Goal: Transaction & Acquisition: Register for event/course

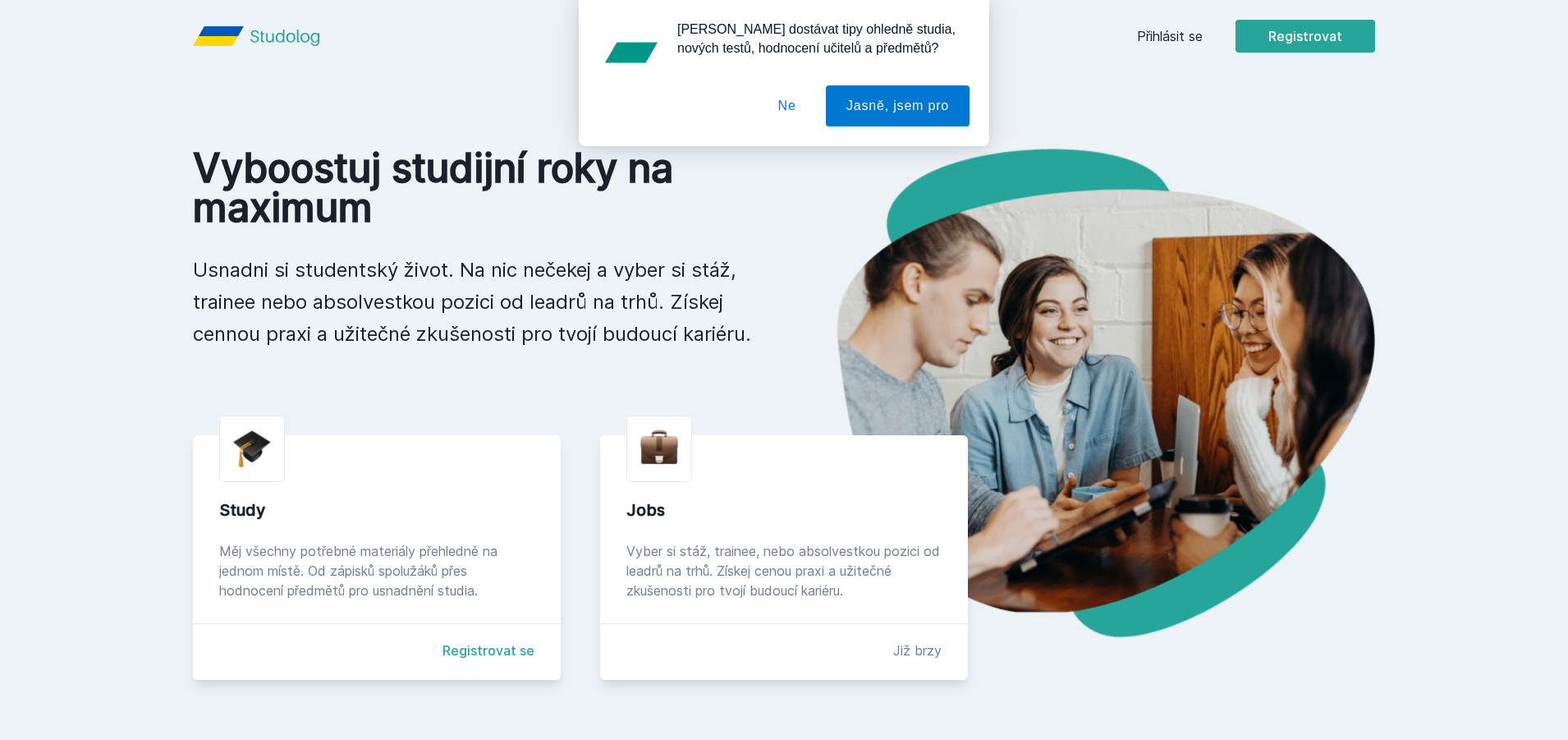
scroll to position [83, 0]
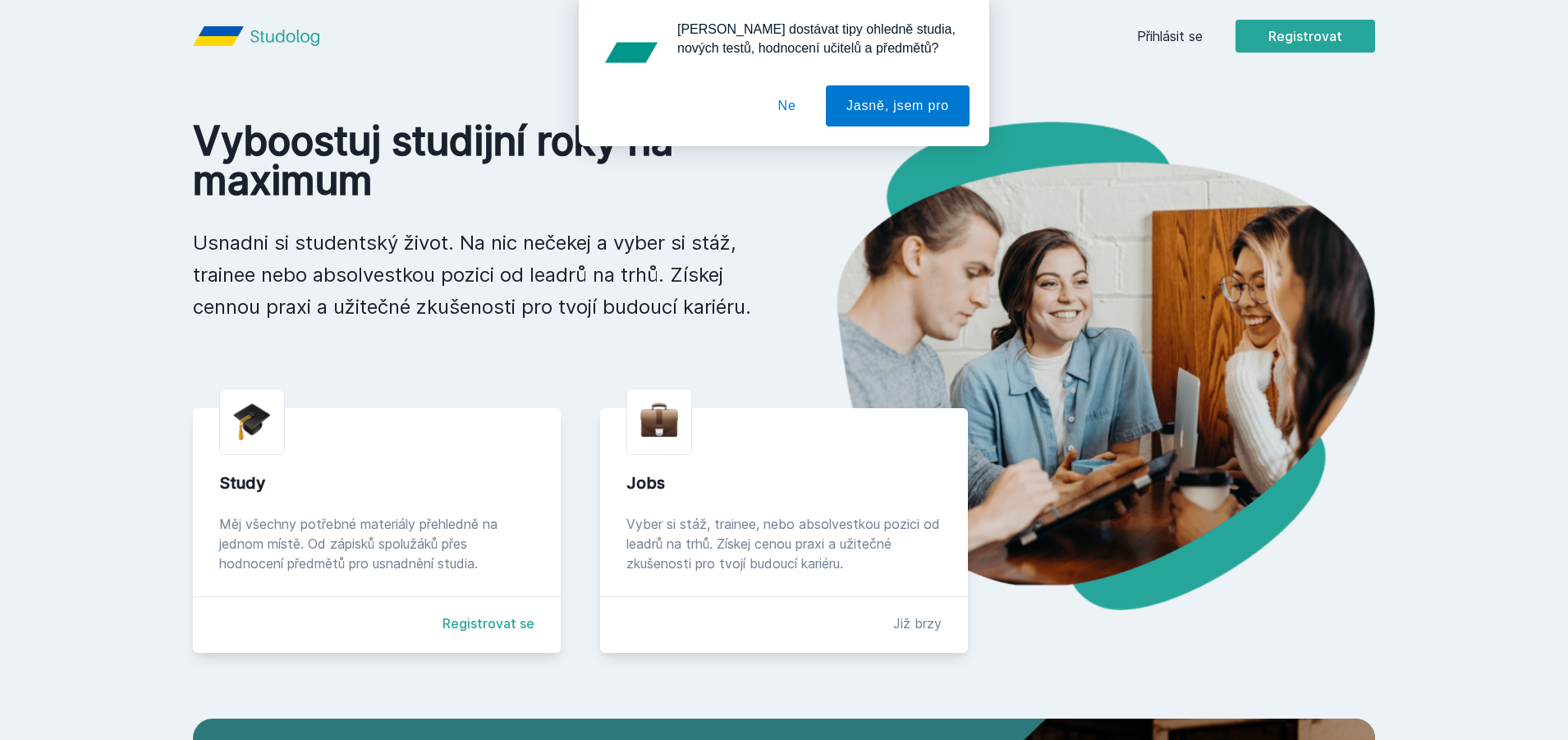
click at [805, 110] on button "Ne" at bounding box center [787, 105] width 60 height 41
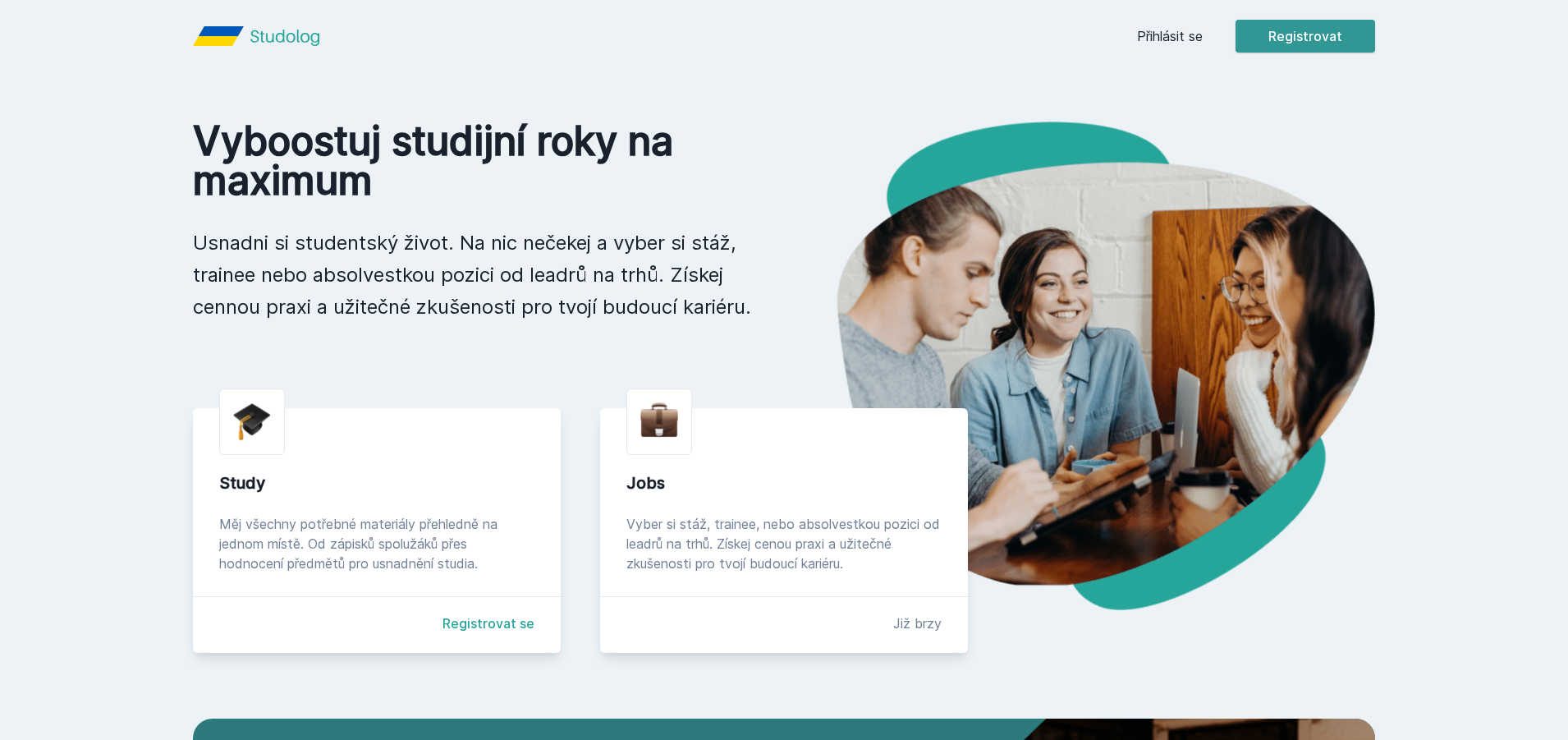
click at [1331, 42] on button "Registrovat" at bounding box center [1306, 37] width 139 height 33
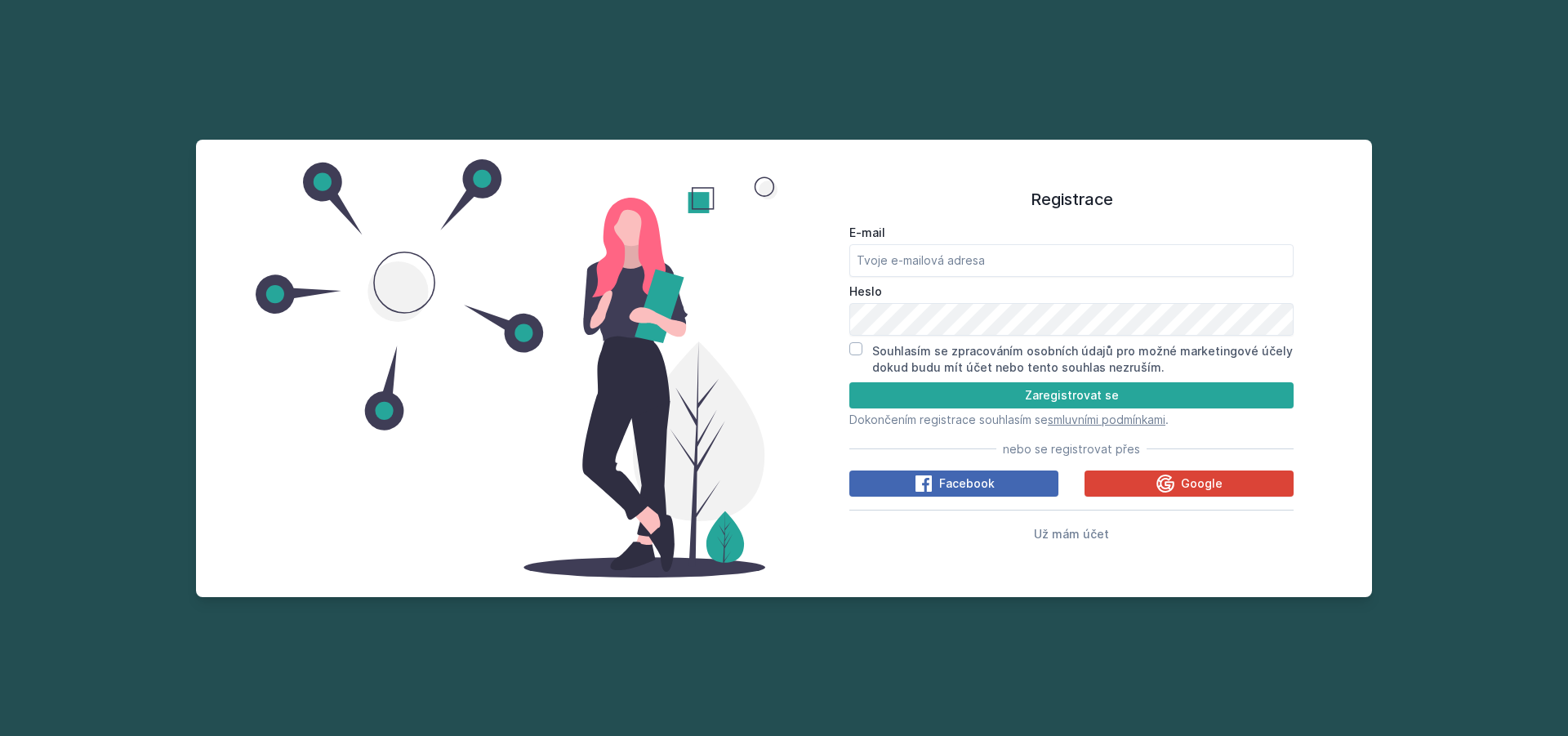
click at [1029, 106] on div "Registrace E-mail [GEOGRAPHIC_DATA] Souhlasím se zpracováním osobních údajů pro…" at bounding box center [784, 368] width 1568 height 736
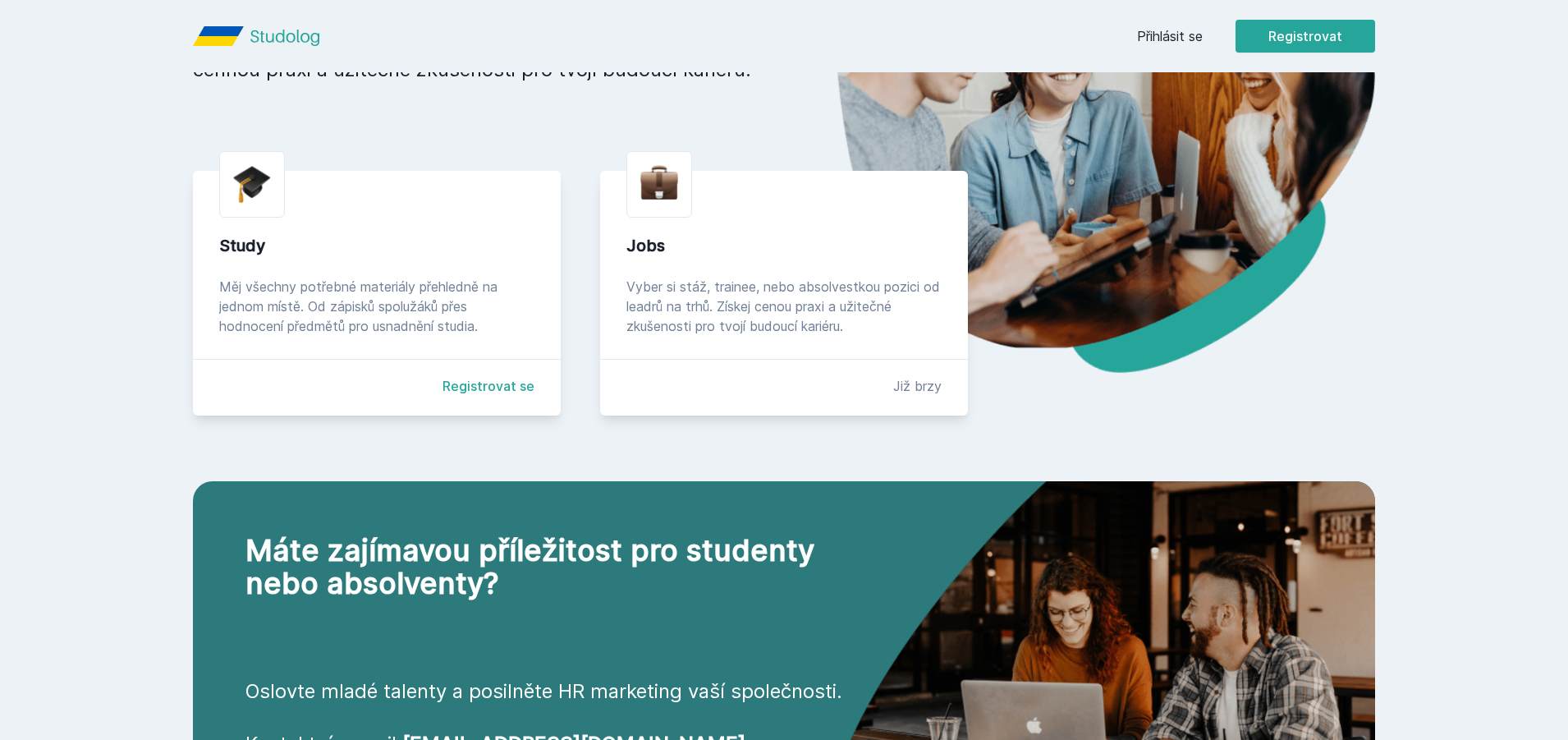
scroll to position [328, 0]
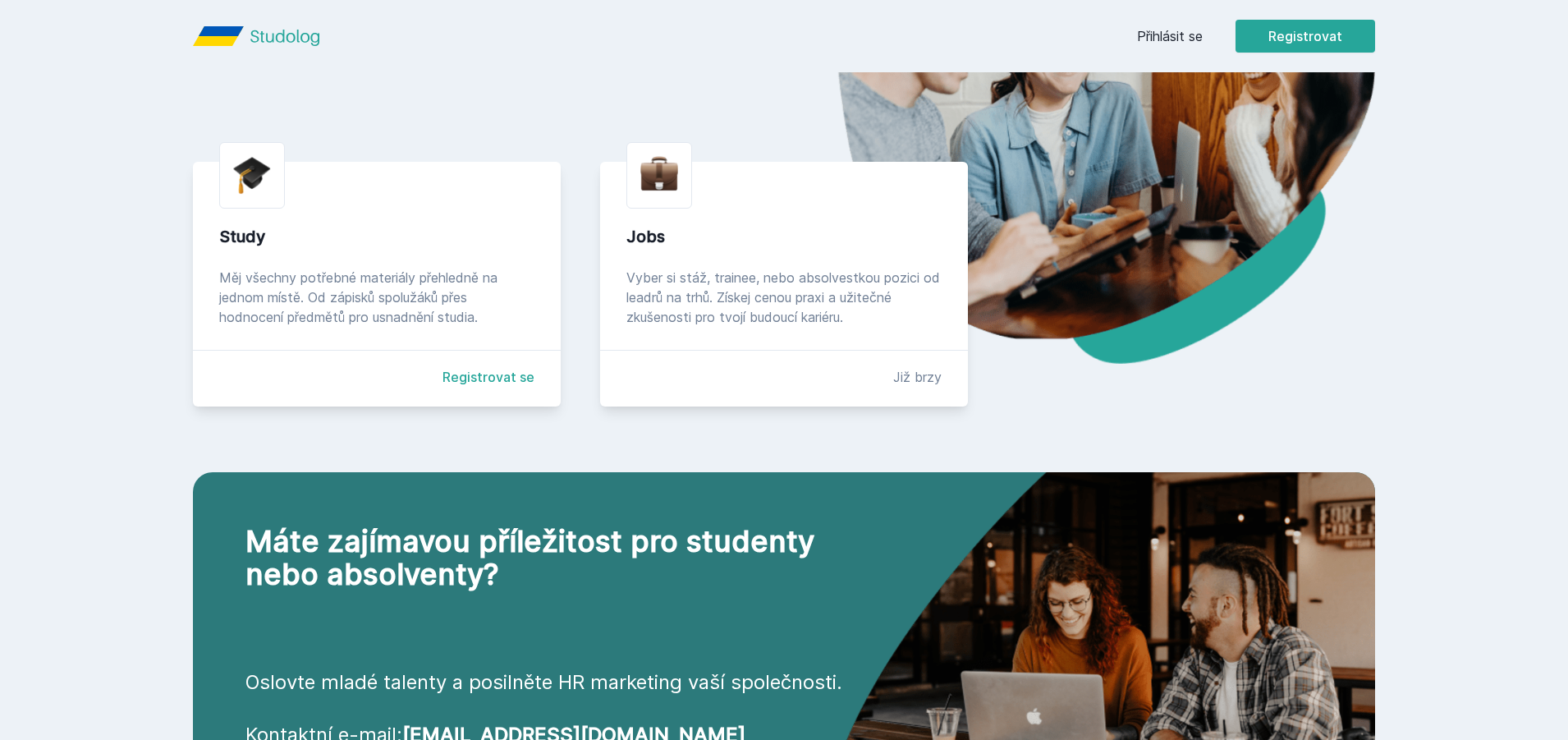
click at [485, 383] on link "Registrovat se" at bounding box center [488, 378] width 92 height 20
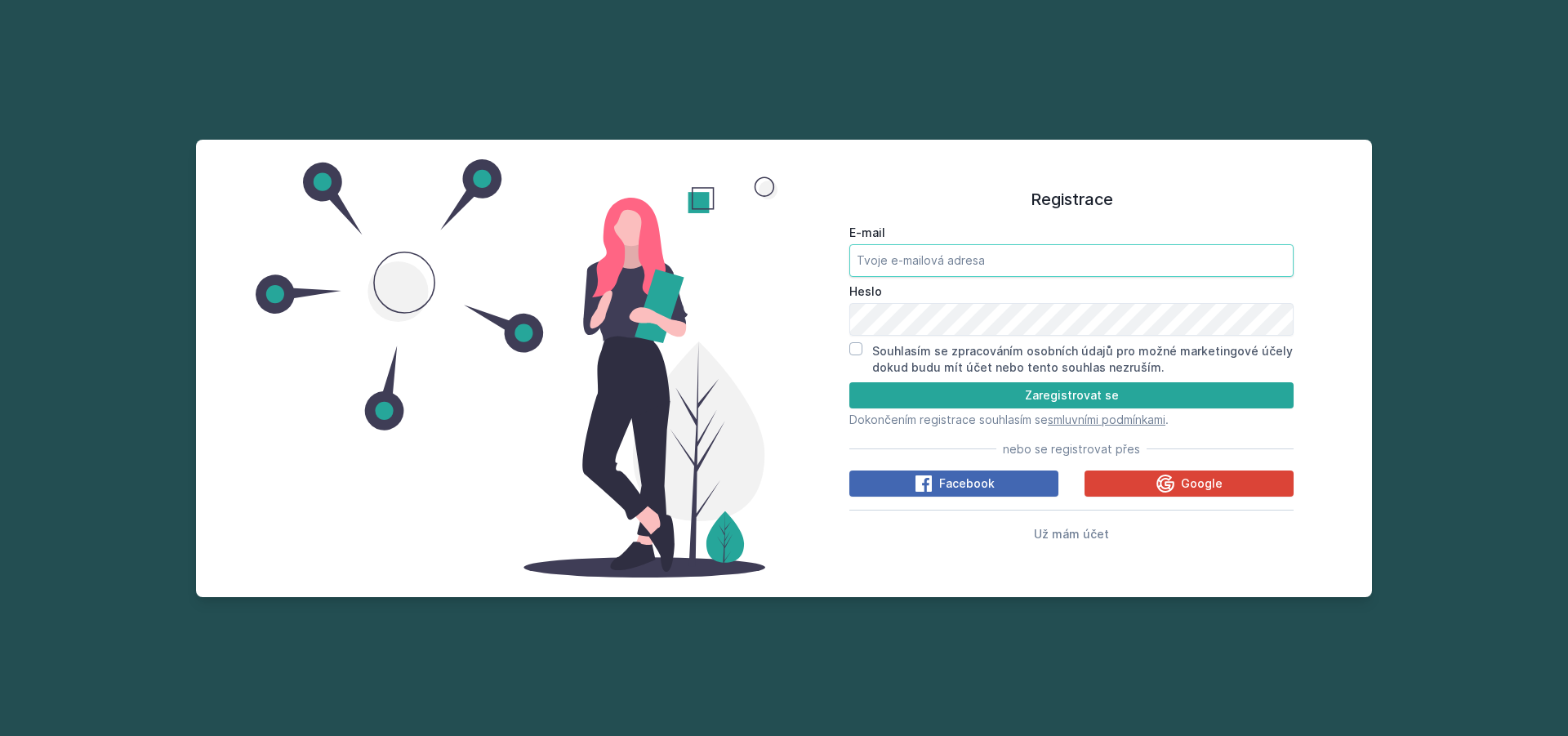
click at [907, 270] on input "E-mail" at bounding box center [1071, 261] width 444 height 33
type input "a"
type input "[EMAIL_ADDRESS][DOMAIN_NAME]"
click at [861, 349] on div "Souhlasím se zpracováním osobních údajů pro možné marketingové účely dokud budu…" at bounding box center [1071, 358] width 444 height 34
click at [861, 349] on input "Souhlasím se zpracováním osobních údajů pro možné marketingové účely dokud budu…" at bounding box center [856, 348] width 13 height 13
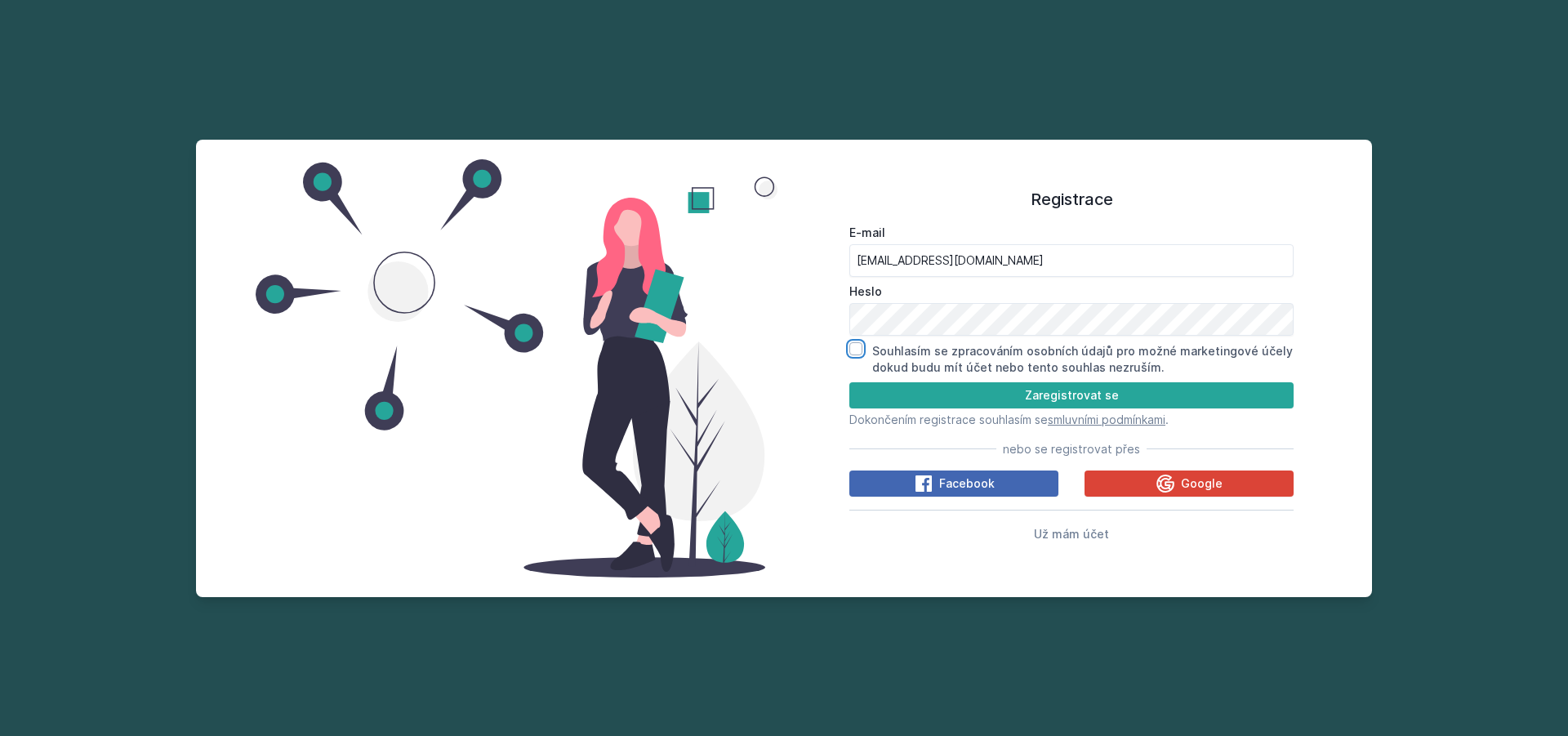
checkbox input "true"
click at [981, 403] on button "Zaregistrovat se" at bounding box center [1071, 395] width 444 height 26
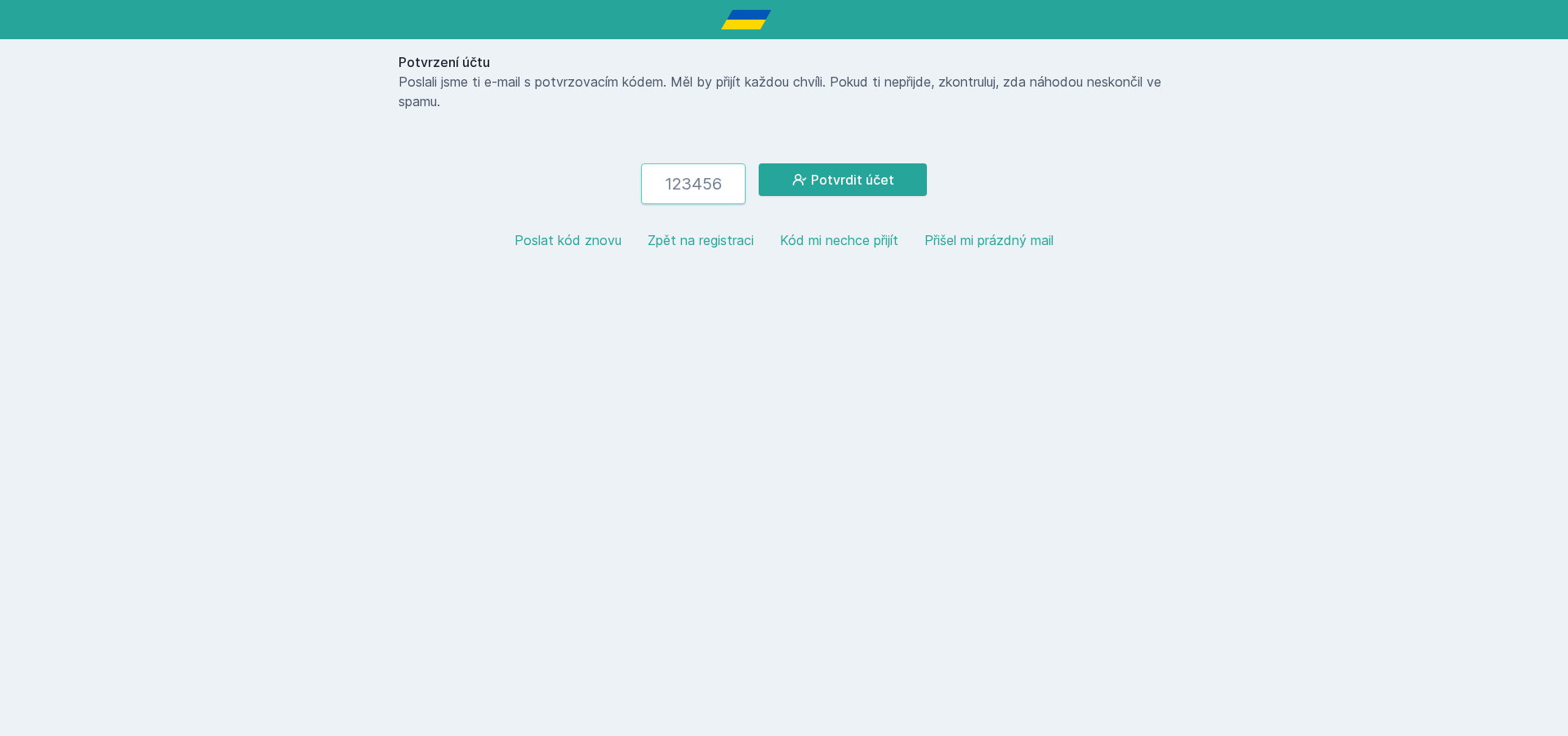
paste input "513149"
type input "513149"
click at [824, 182] on button "Potvrdit účet" at bounding box center [842, 180] width 169 height 33
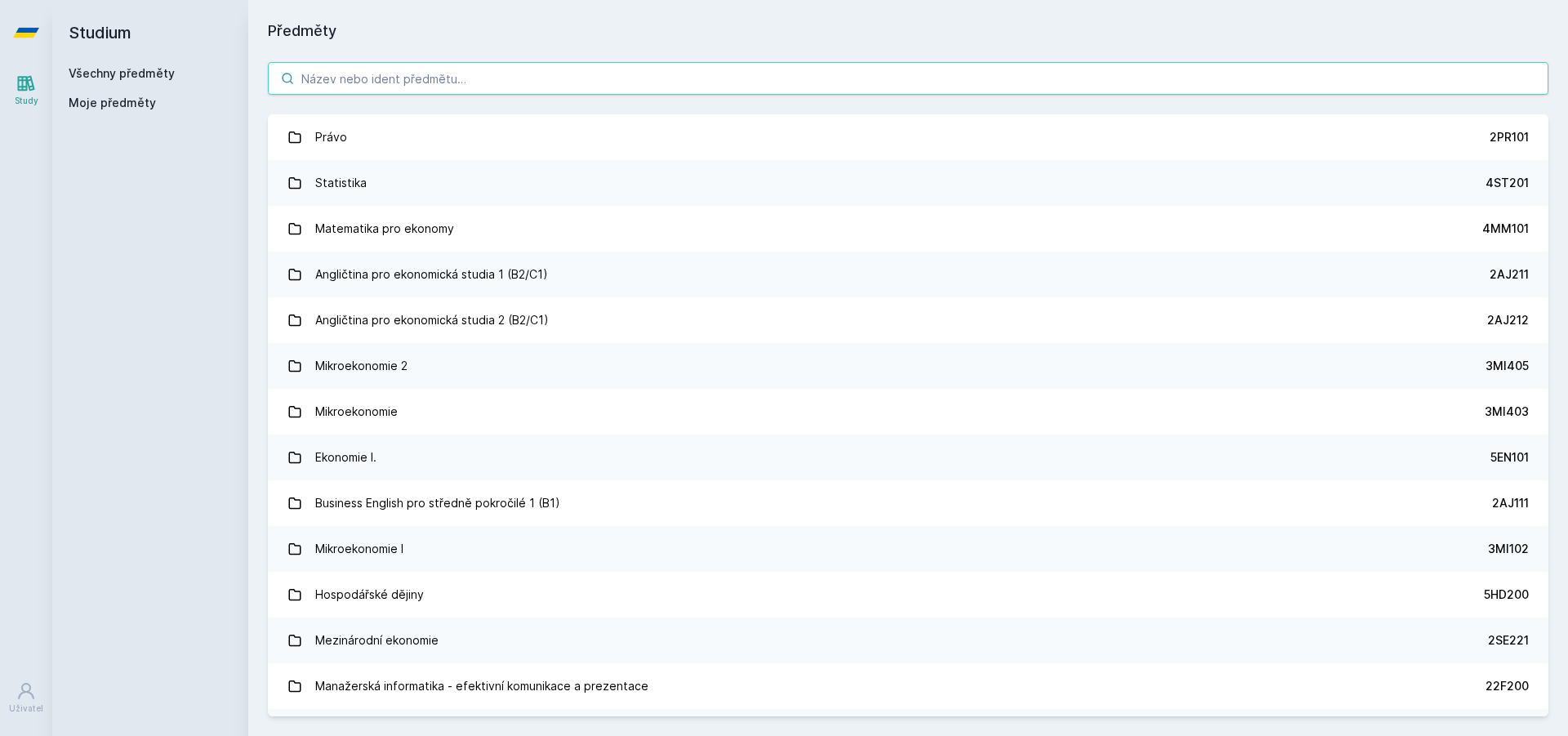
click at [419, 84] on input "search" at bounding box center [908, 78] width 1281 height 33
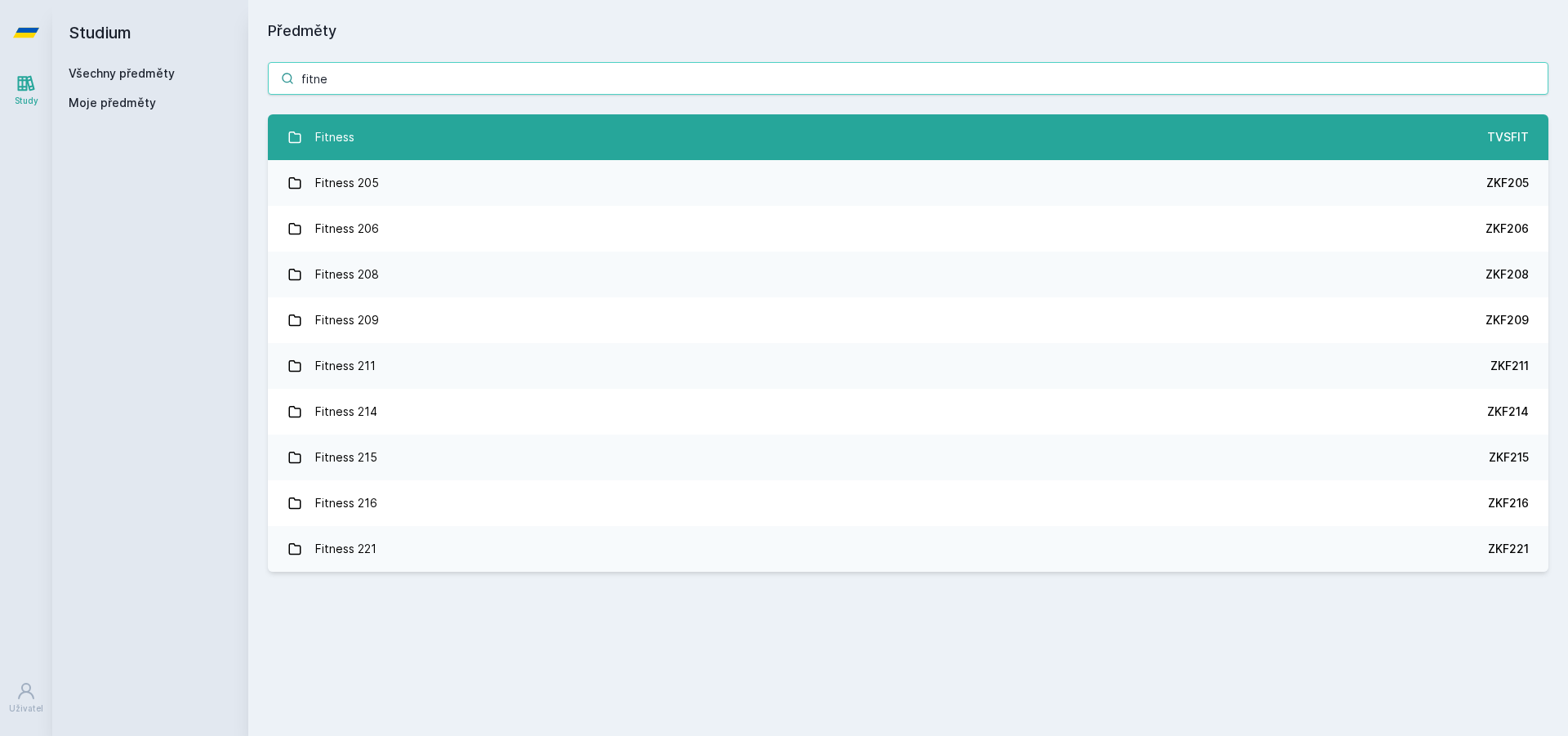
type input "fitne"
click at [536, 143] on link "Fitness TVSFIT" at bounding box center [908, 137] width 1281 height 46
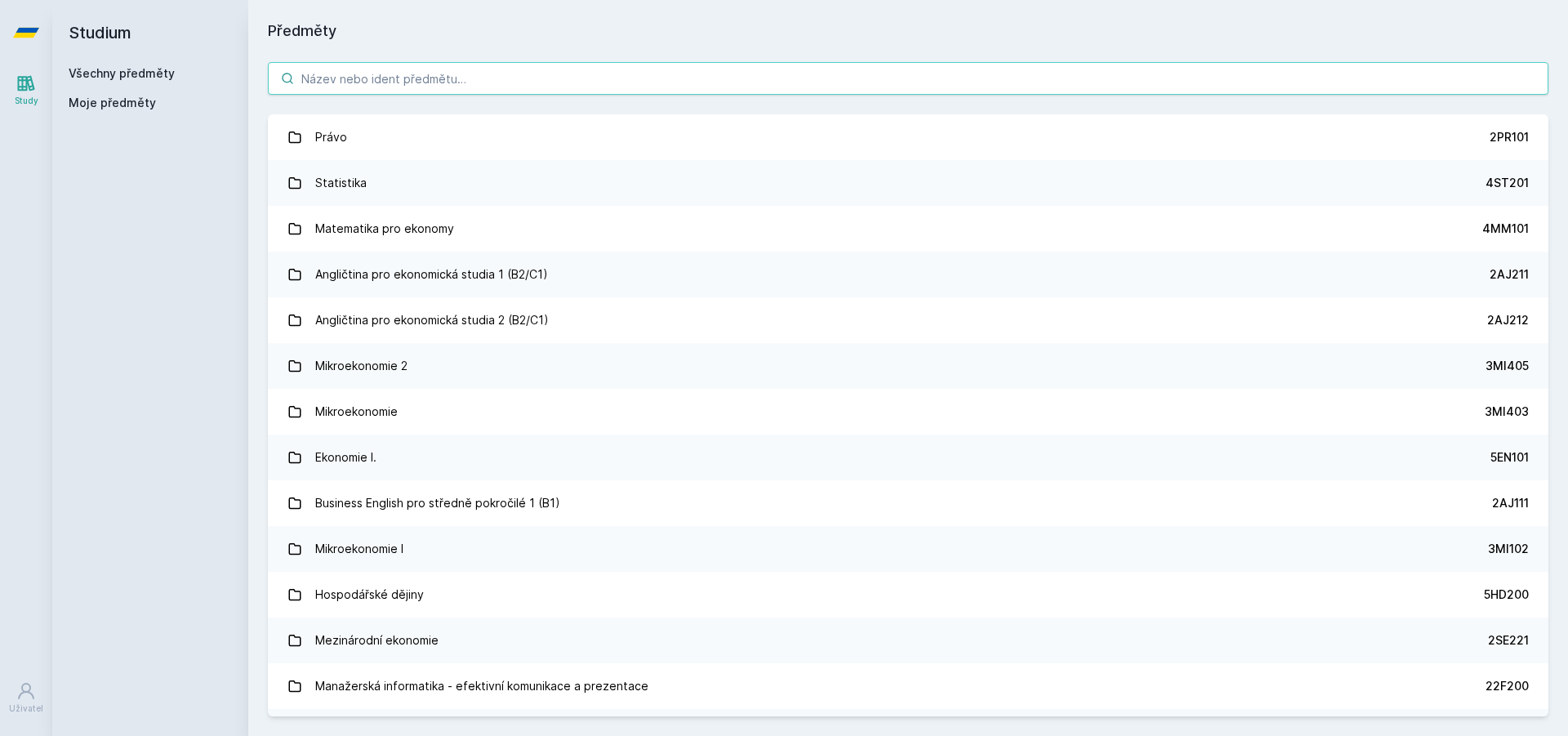
click at [369, 74] on input "search" at bounding box center [908, 78] width 1281 height 33
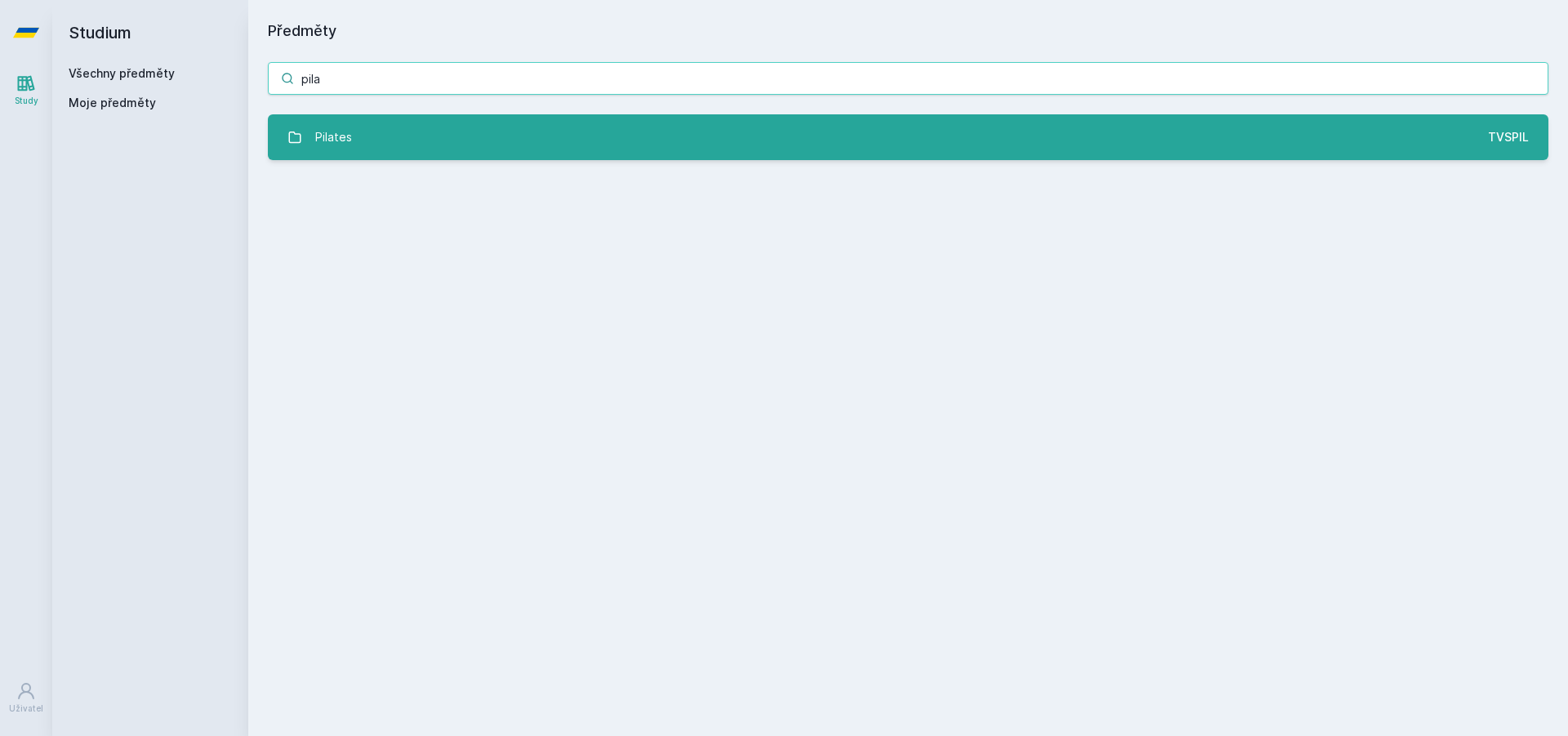
type input "pila"
click at [428, 135] on link "Pilates TVSPIL" at bounding box center [908, 137] width 1281 height 46
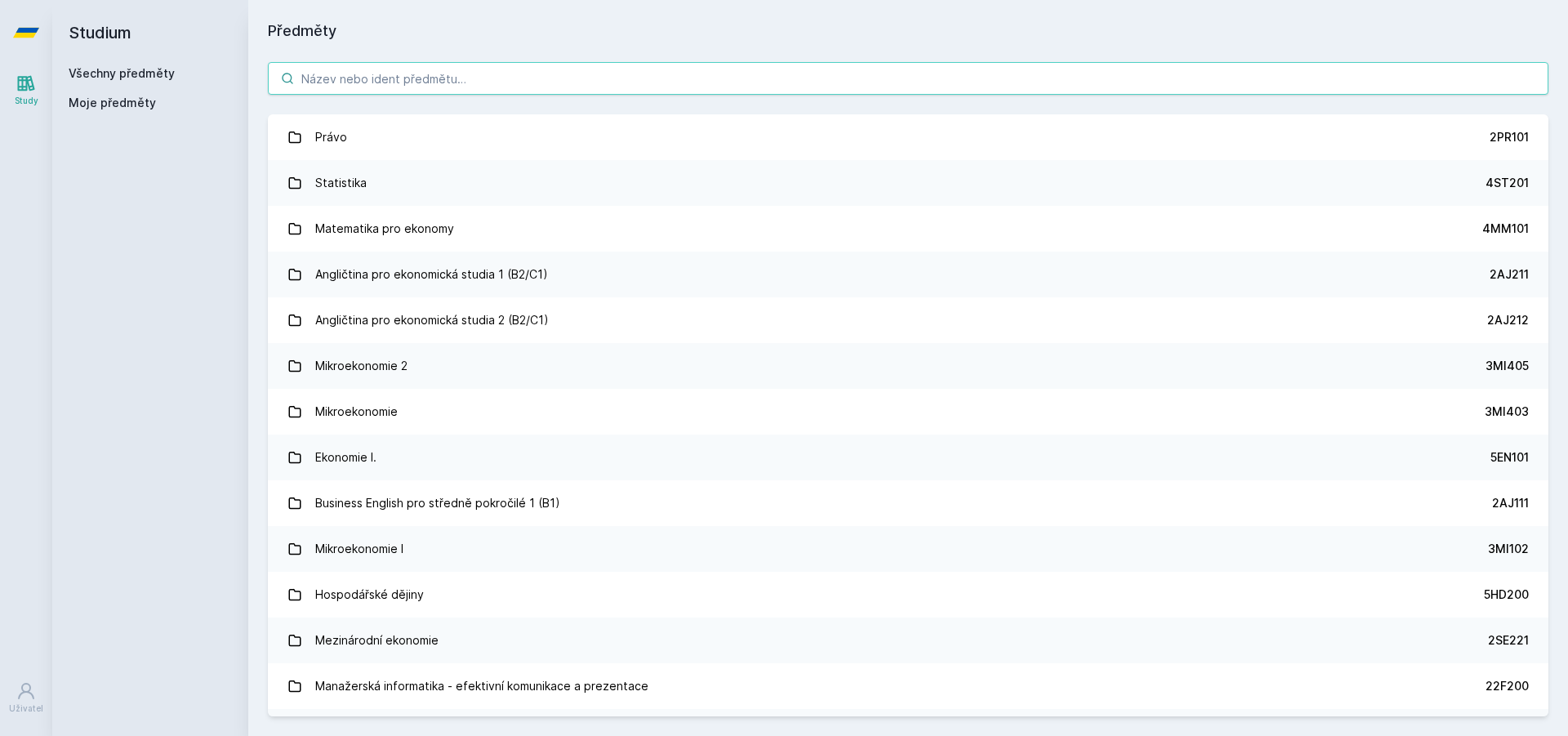
click at [500, 82] on input "search" at bounding box center [908, 78] width 1281 height 33
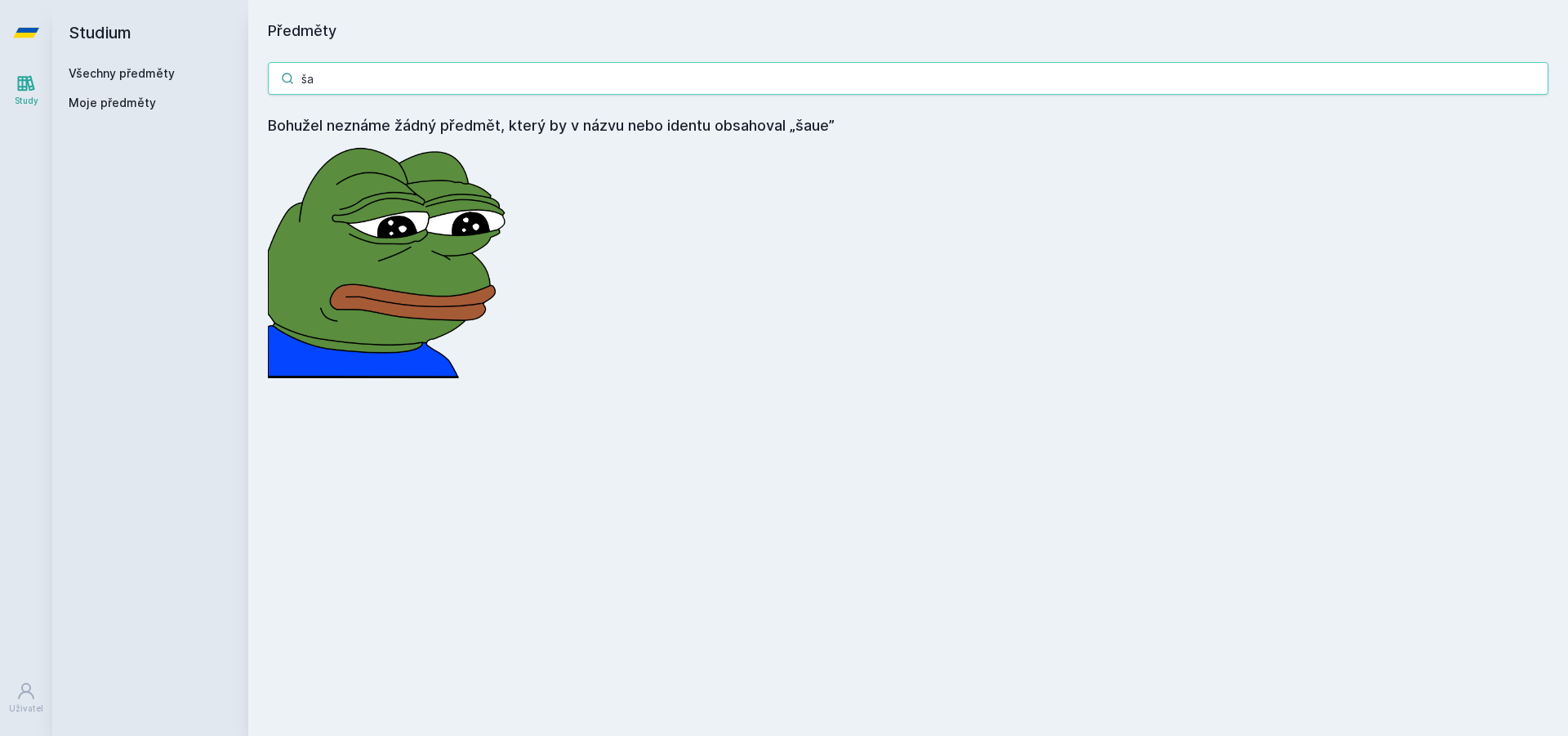
type input "š"
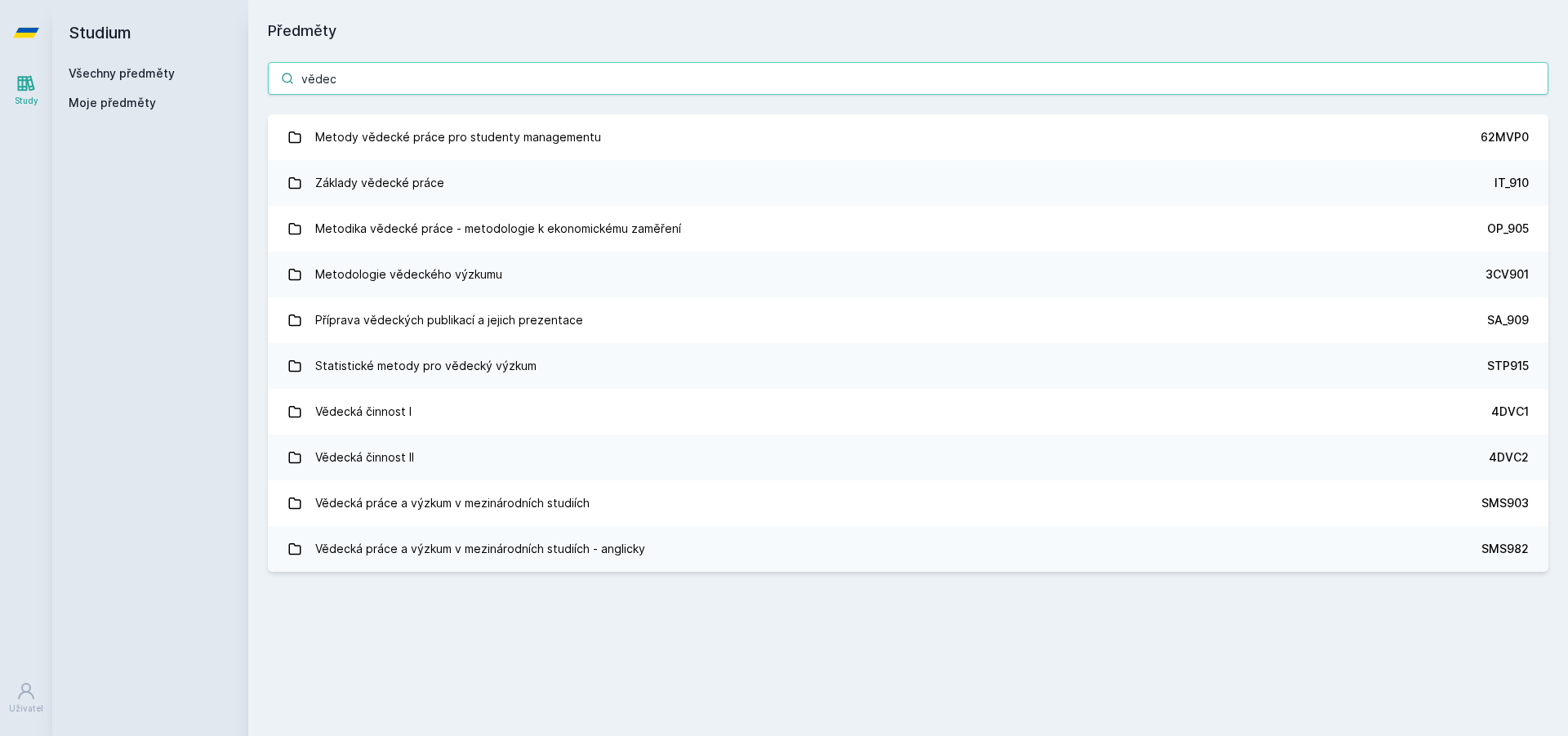
drag, startPoint x: 356, startPoint y: 66, endPoint x: 263, endPoint y: 67, distance: 93.0
click at [263, 67] on div "vědec Metody vědecké práce pro studenty managementu 62MVP0 Základy vědecké prác…" at bounding box center [908, 317] width 1320 height 549
click at [157, 75] on link "Všechny předměty" at bounding box center [121, 73] width 106 height 14
click at [28, 95] on div "Study" at bounding box center [26, 100] width 24 height 12
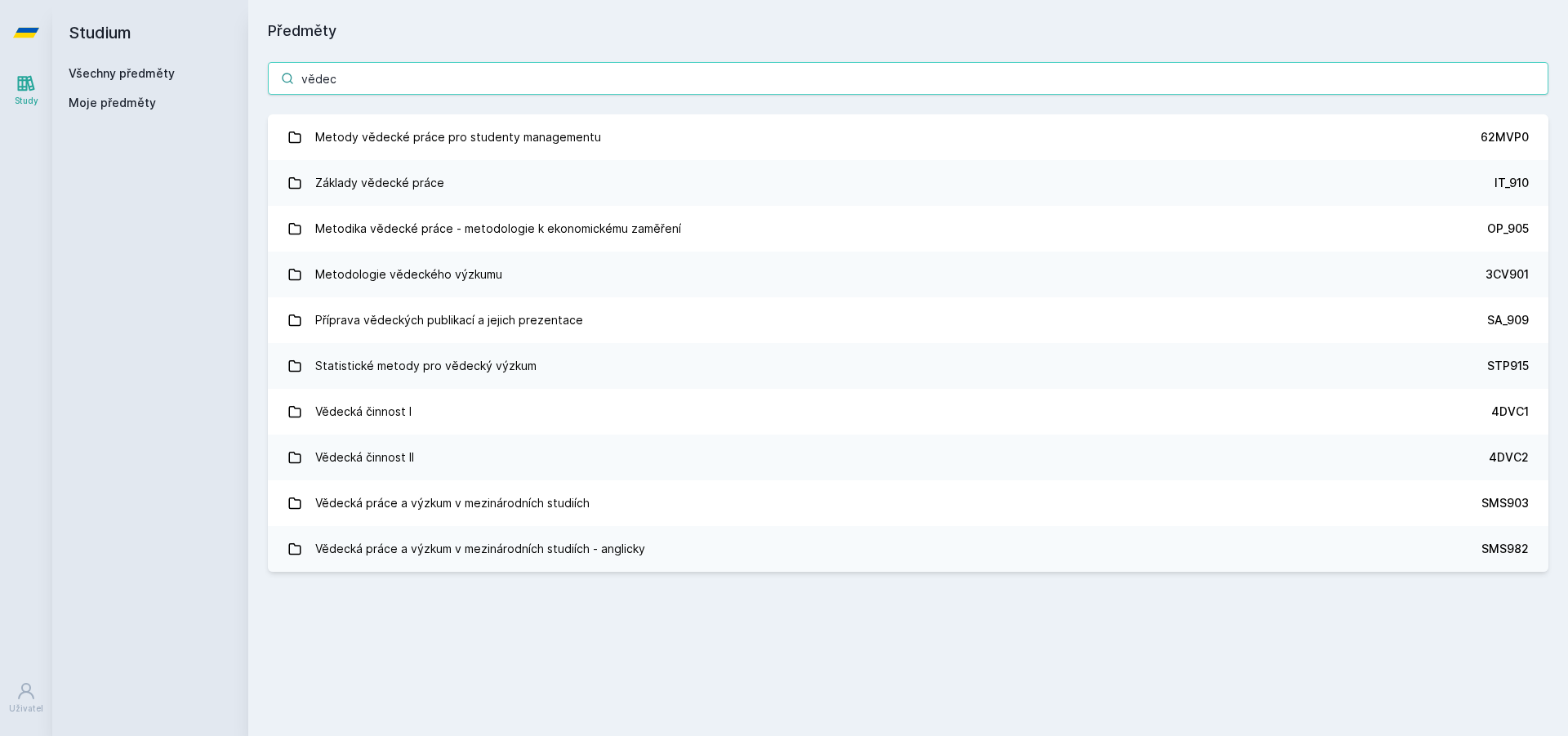
click at [360, 94] on input "vědec" at bounding box center [908, 78] width 1281 height 33
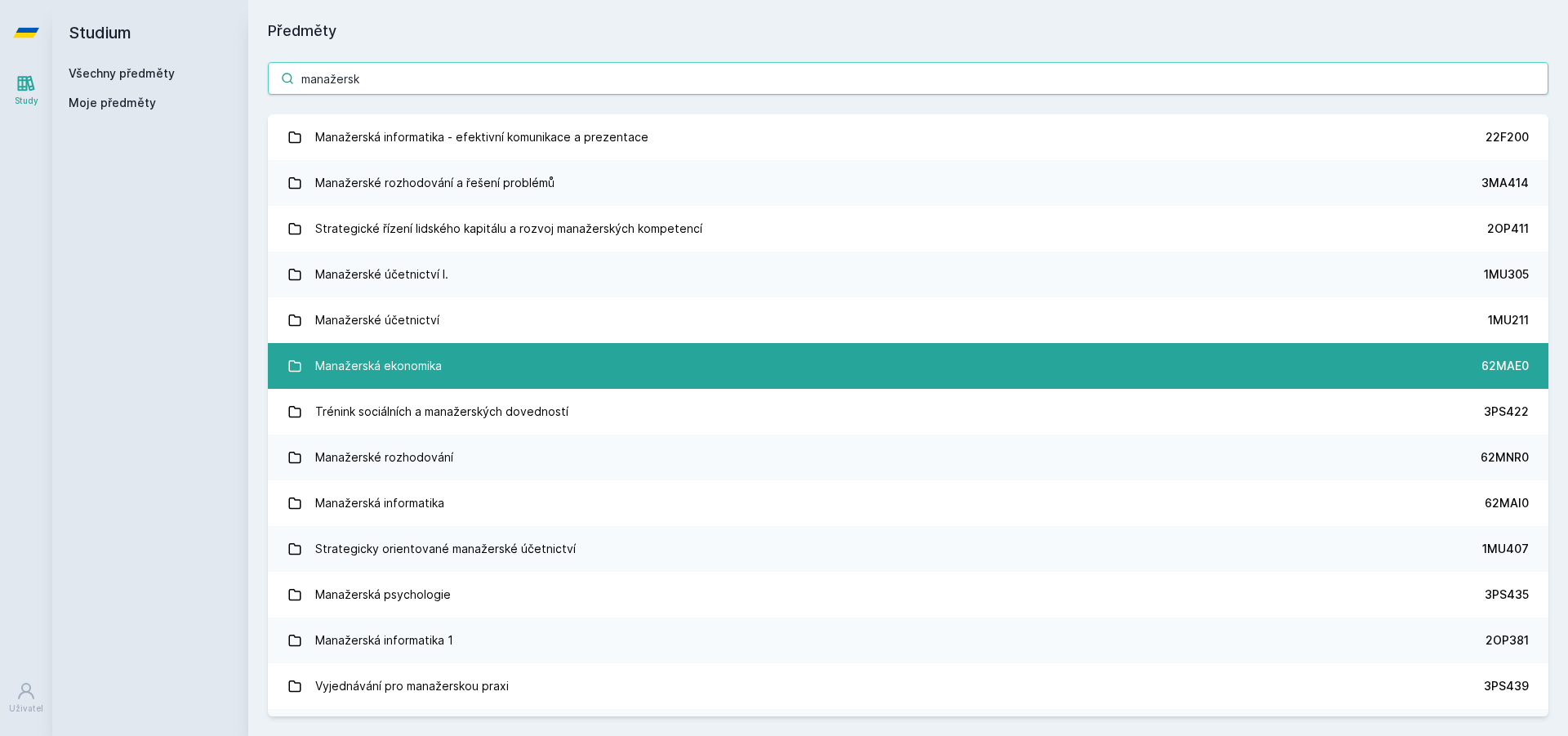
type input "manažersk"
click at [446, 375] on link "Manažerská ekonomika 62MAE0" at bounding box center [908, 366] width 1281 height 46
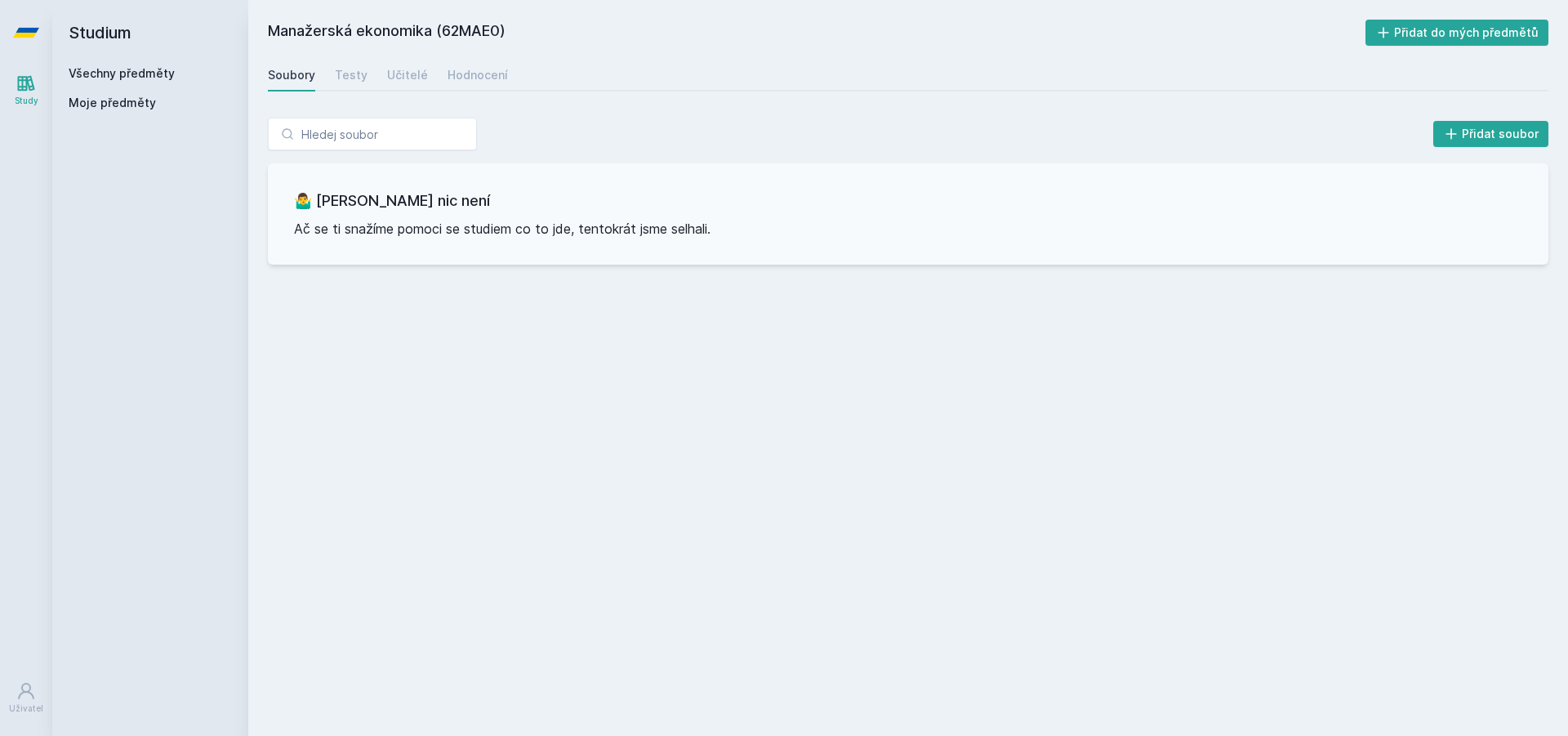
click at [538, 214] on div "🤷‍♂️ Tady bohužel nic není Ač se ti snažíme pomoci se studiem co to jde, tentok…" at bounding box center [908, 213] width 1281 height 101
click at [408, 80] on div "Učitelé" at bounding box center [407, 75] width 41 height 16
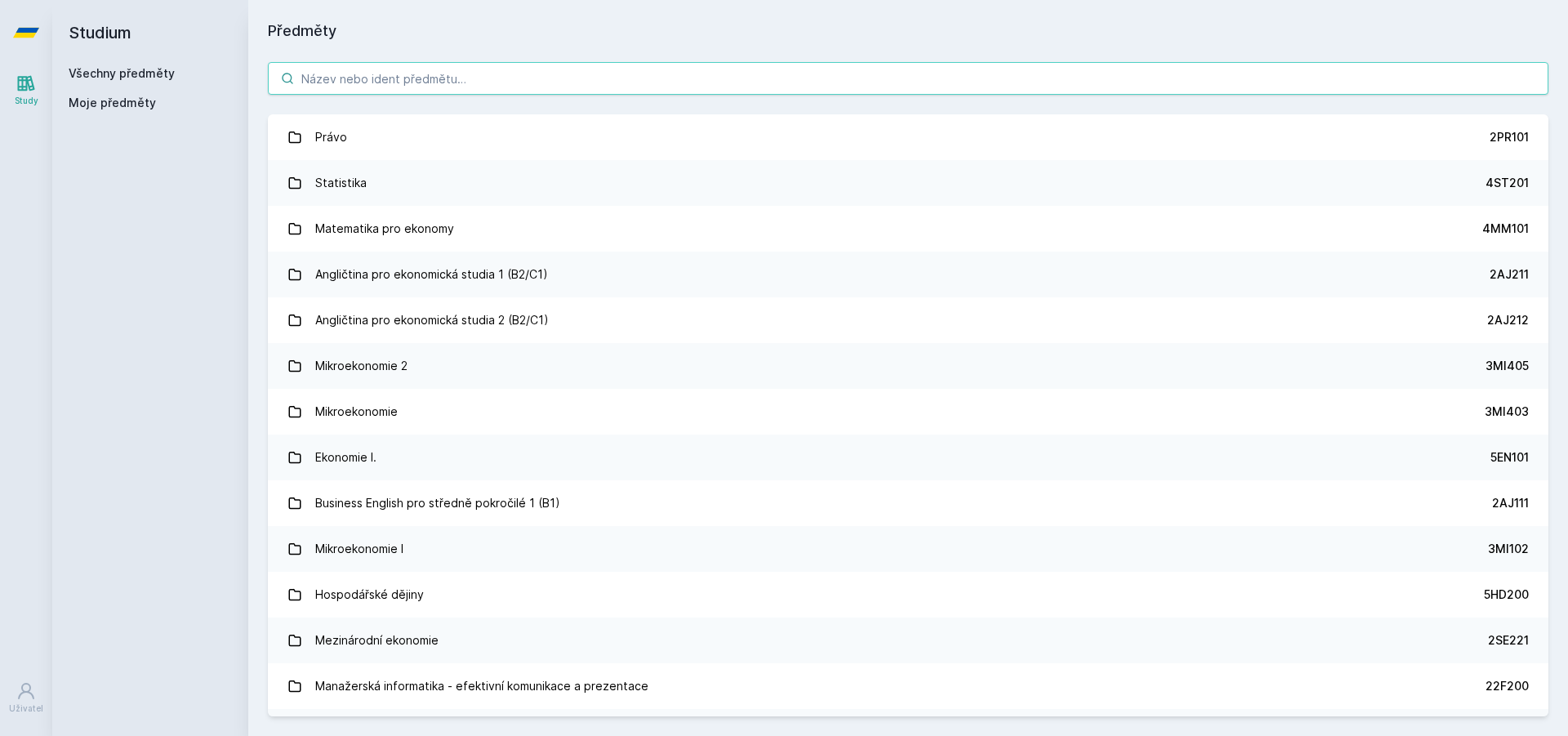
click at [500, 81] on input "search" at bounding box center [908, 78] width 1281 height 33
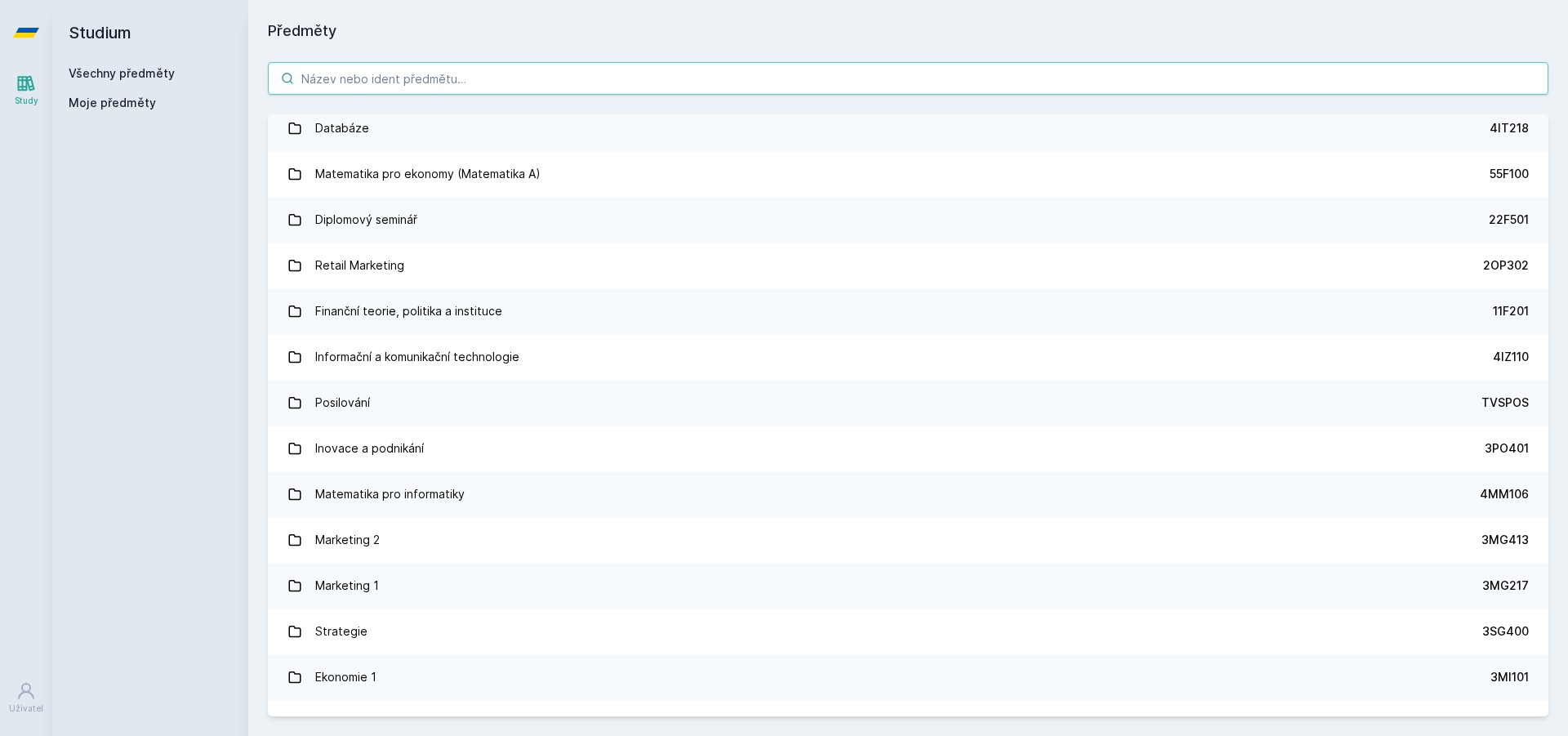
scroll to position [980, 0]
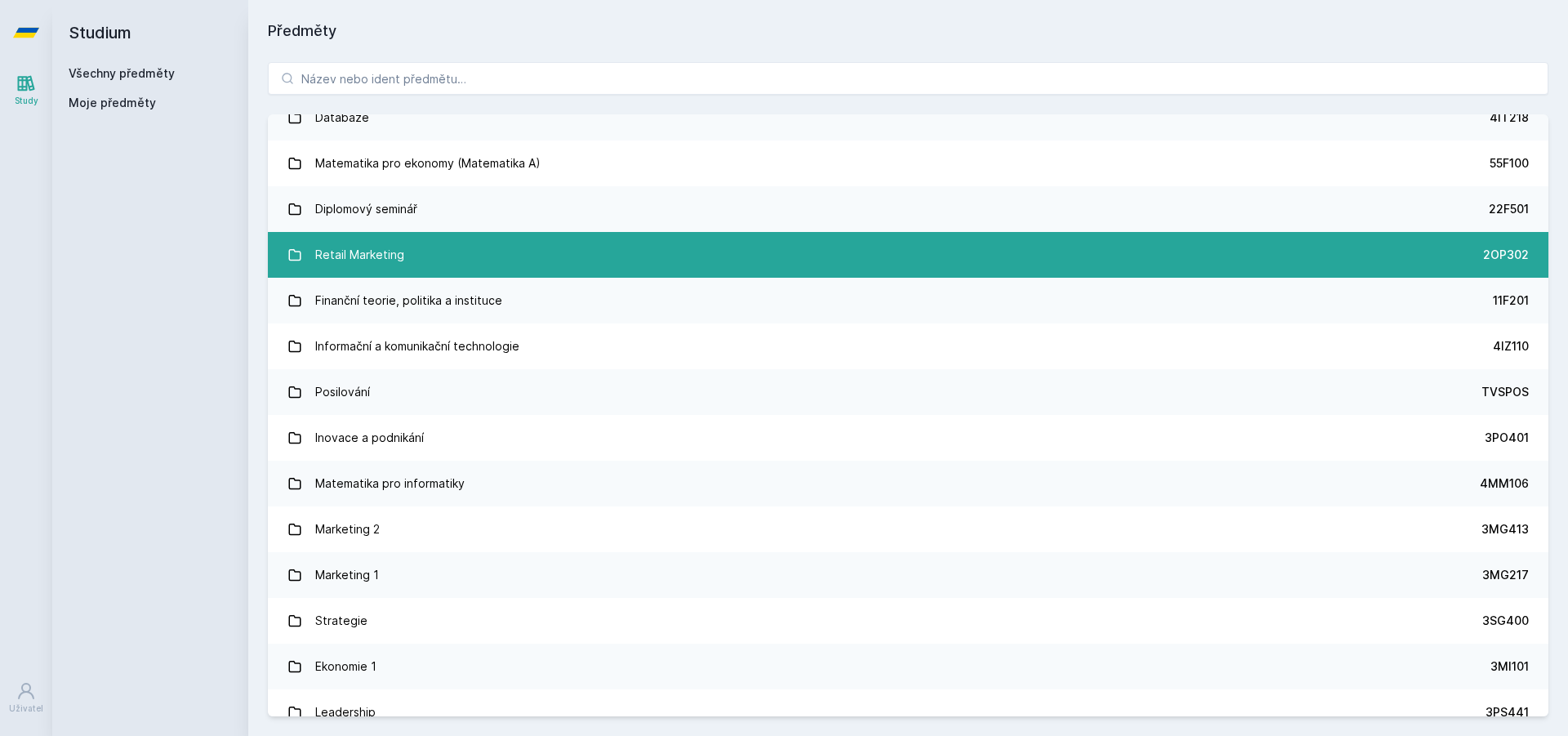
click at [381, 251] on div "Retail Marketing" at bounding box center [360, 255] width 89 height 33
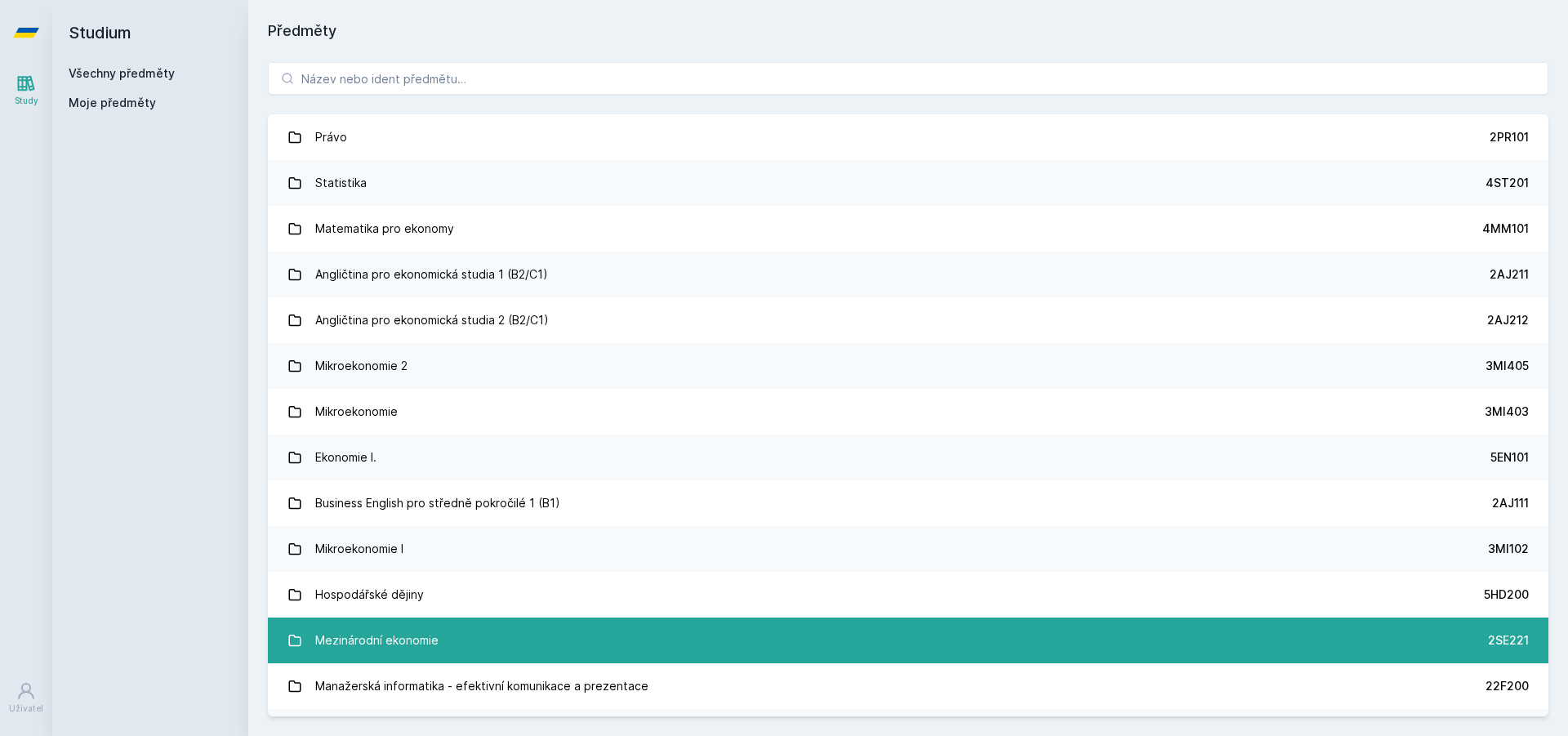
click at [405, 652] on div "Mezinárodní ekonomie" at bounding box center [377, 641] width 123 height 33
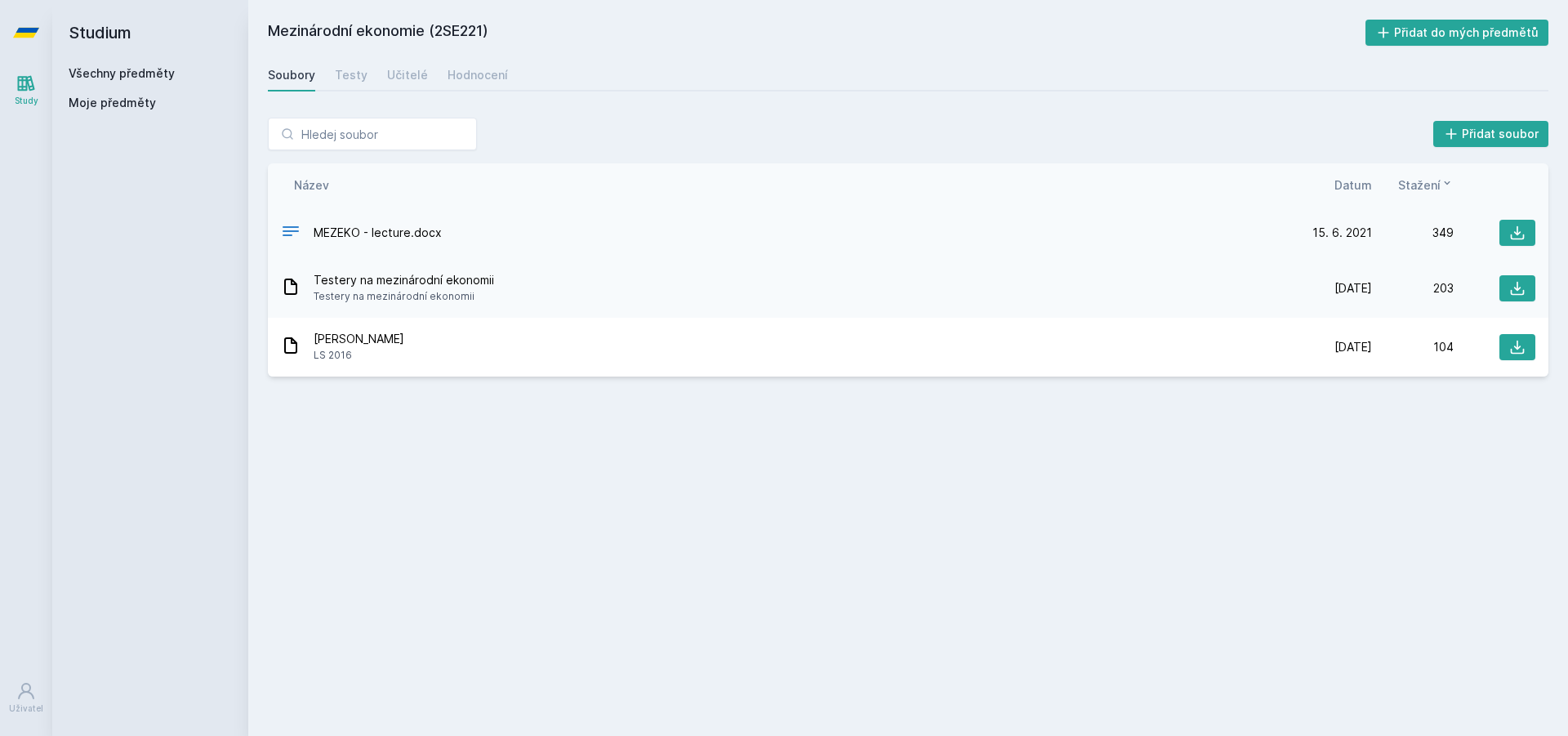
click at [407, 233] on span "MEZEKO - lecture.docx" at bounding box center [377, 233] width 129 height 16
click at [367, 286] on span "Testery na mezinárodní ekonomii" at bounding box center [404, 280] width 181 height 16
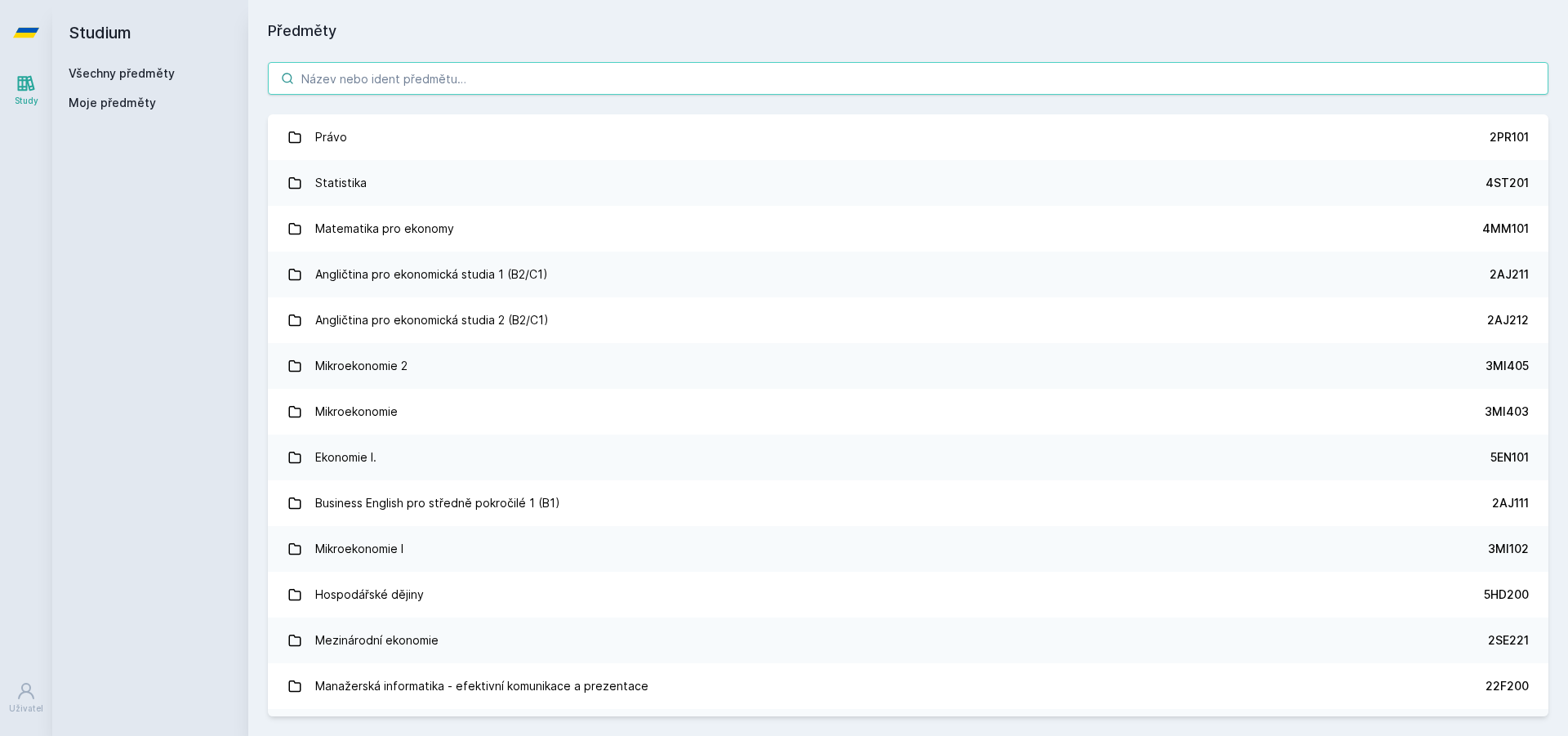
click at [675, 71] on input "search" at bounding box center [908, 78] width 1281 height 33
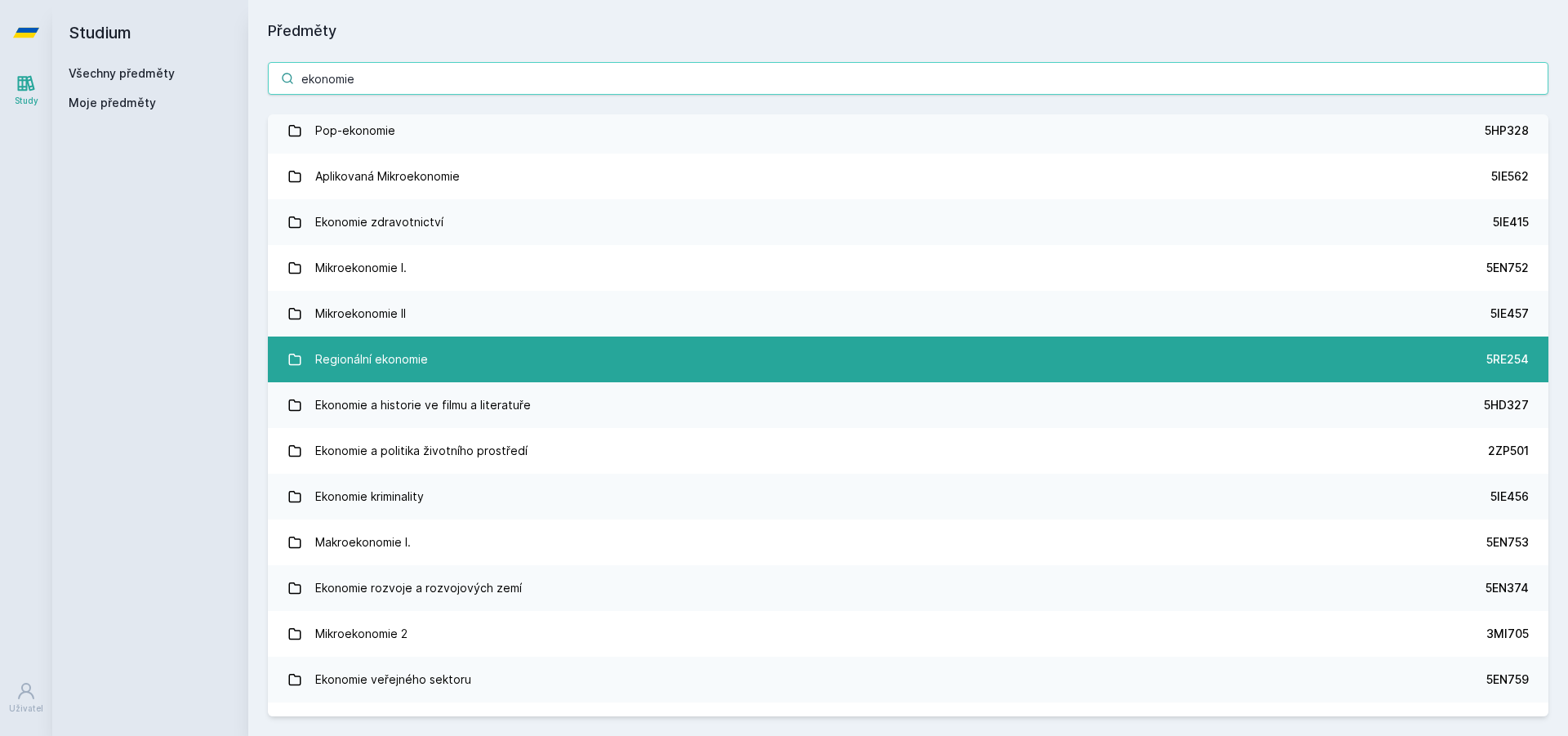
scroll to position [2534, 0]
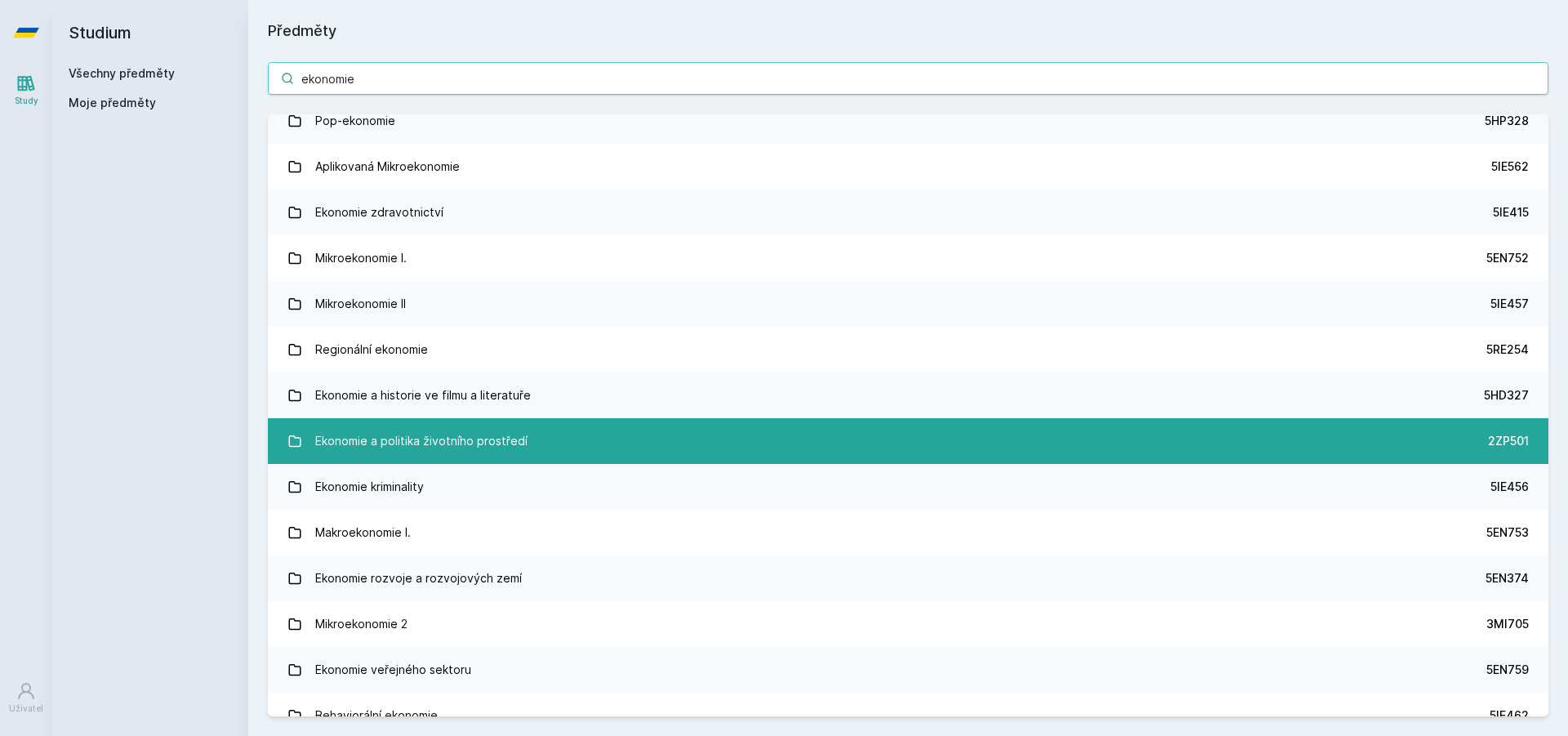
type input "ekonomie"
click at [490, 445] on div "Ekonomie a politika životního prostředí" at bounding box center [421, 441] width 212 height 33
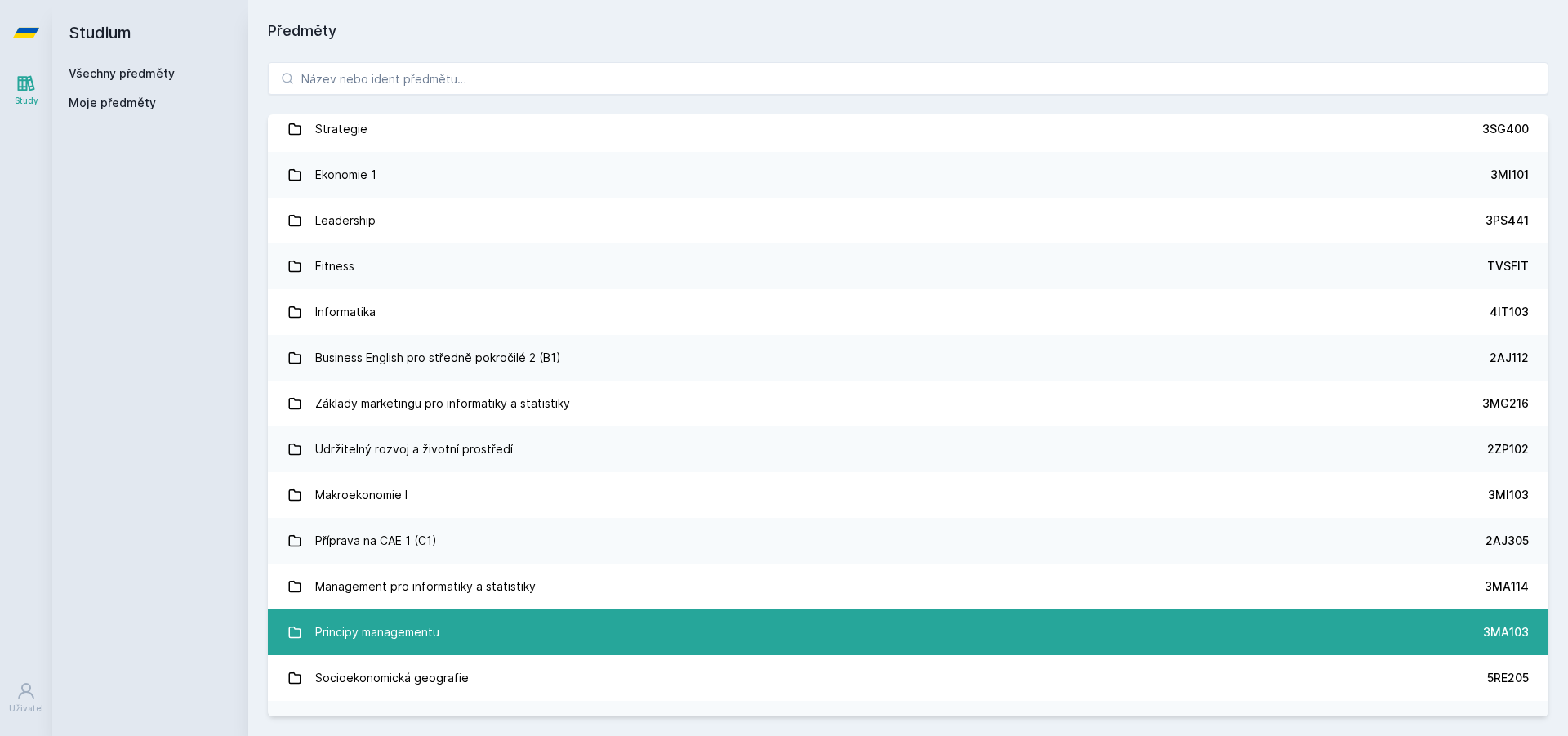
scroll to position [1471, 0]
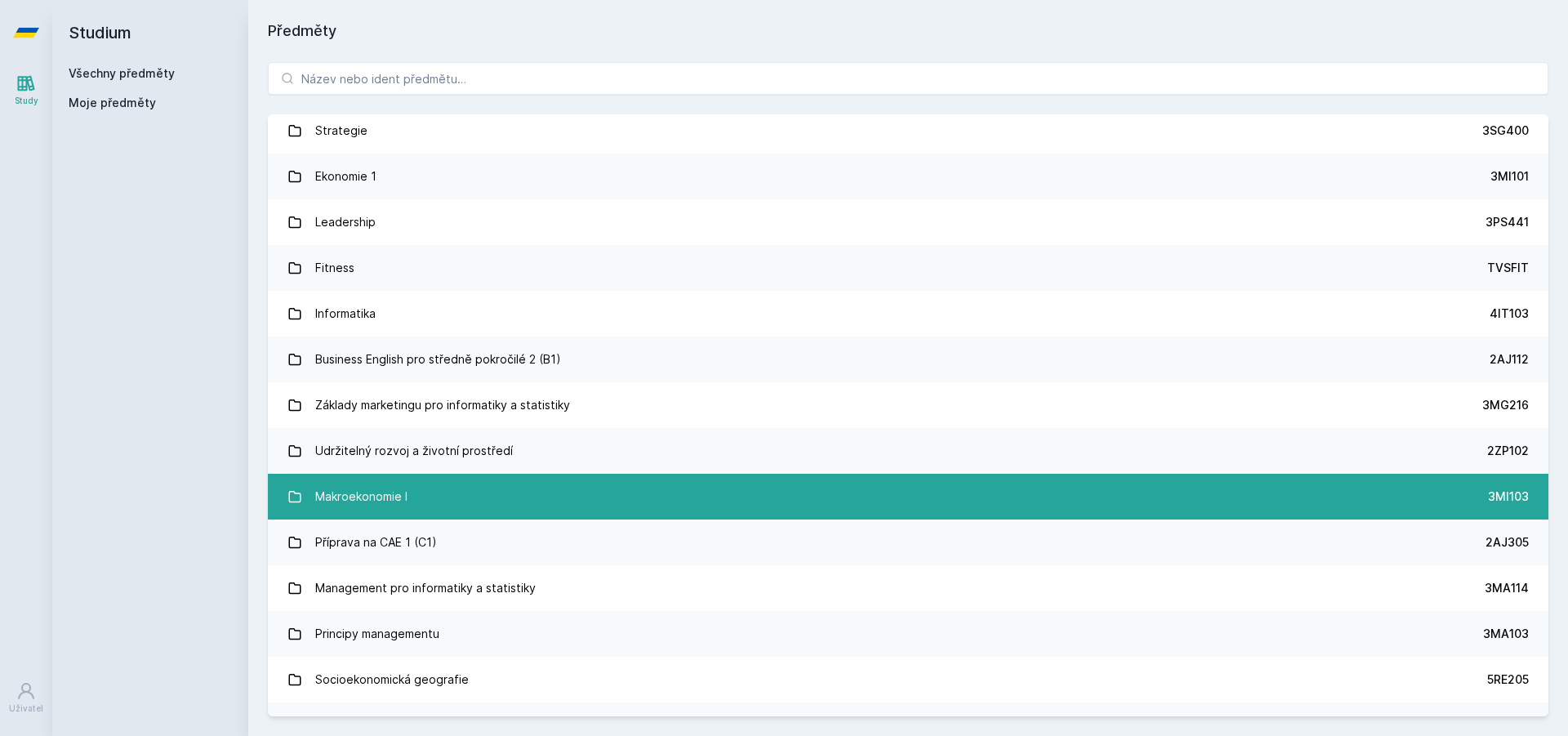
click at [548, 507] on link "Makroekonomie I 3MI103" at bounding box center [908, 497] width 1281 height 46
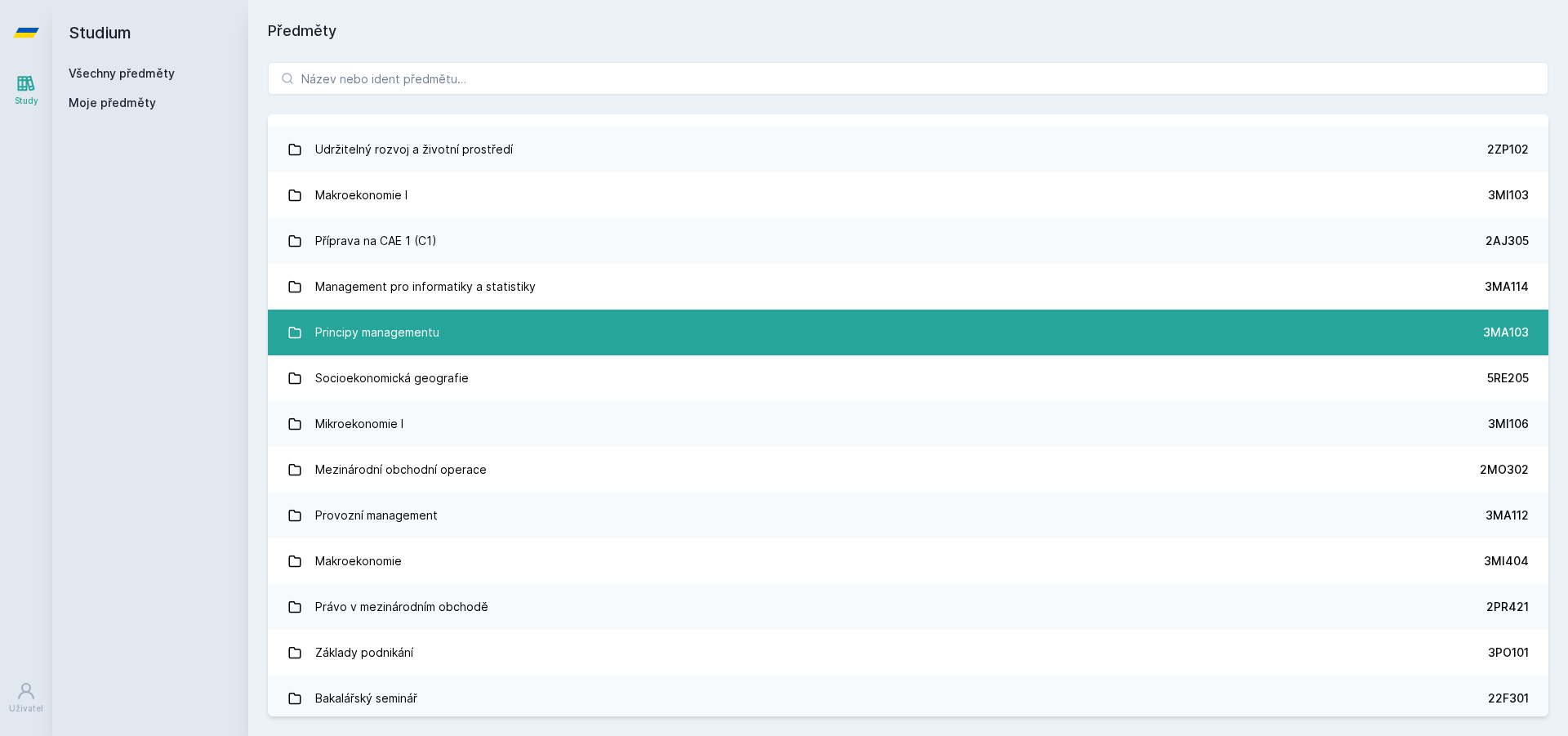
scroll to position [1798, 0]
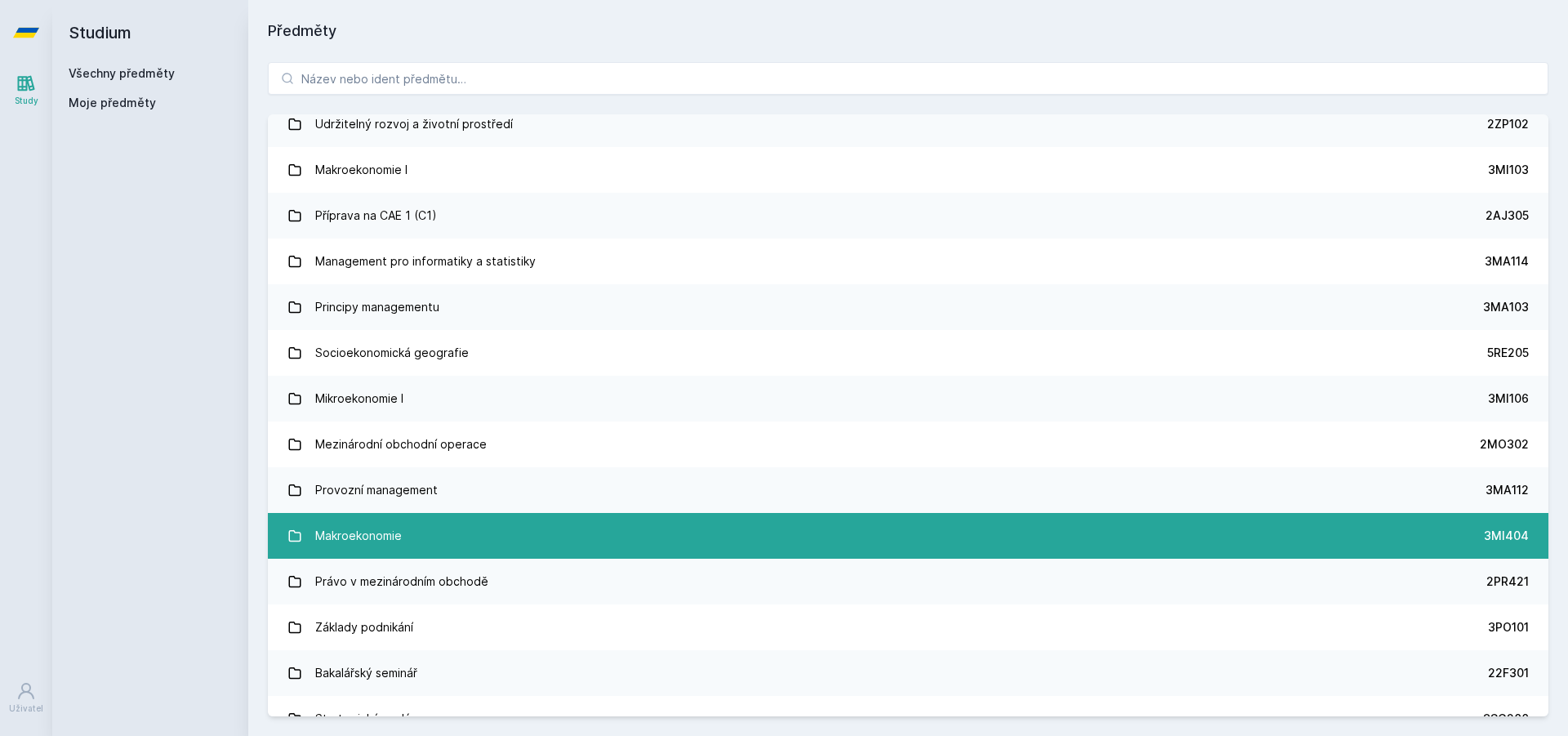
click at [472, 544] on link "Makroekonomie 3MI404" at bounding box center [908, 536] width 1281 height 46
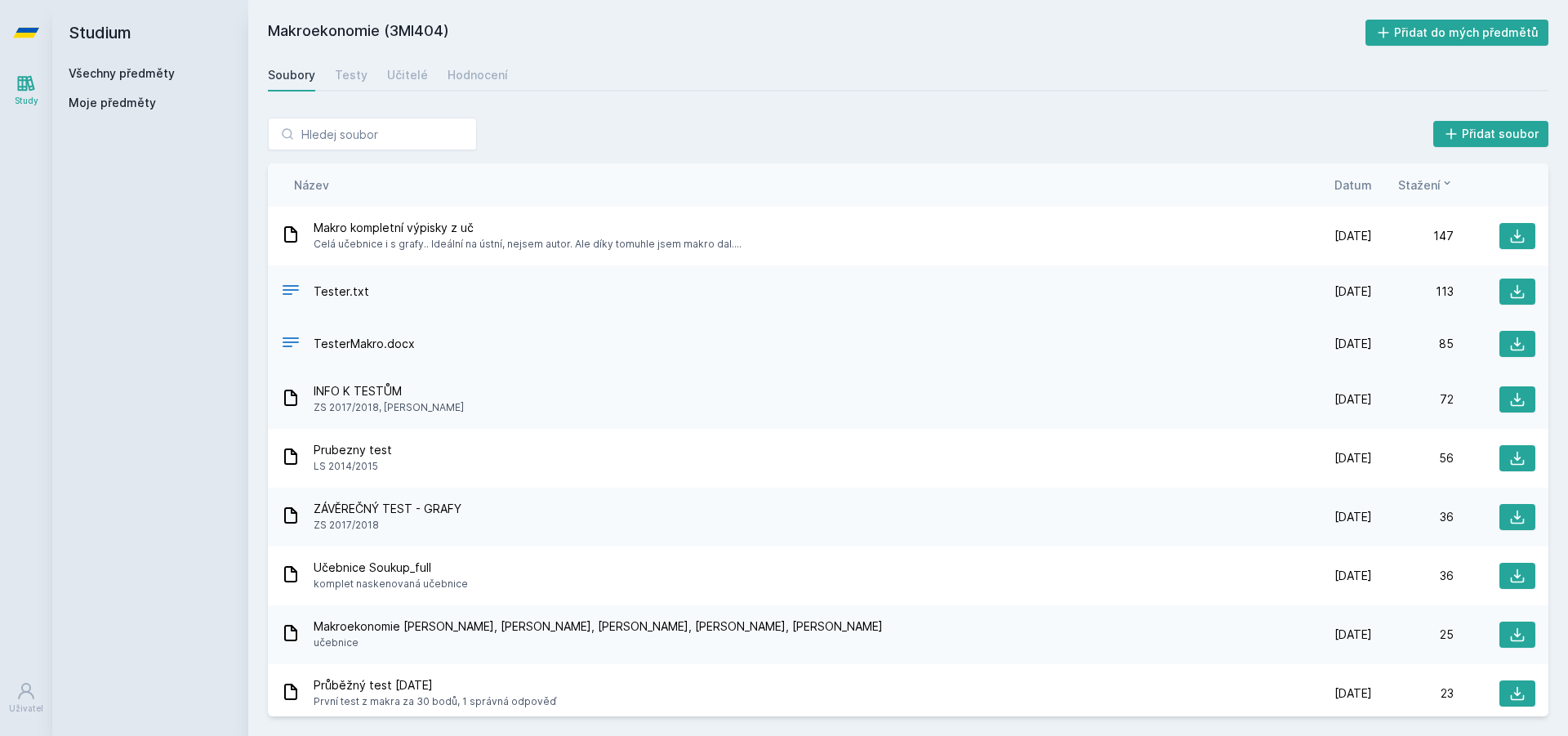
scroll to position [82, 0]
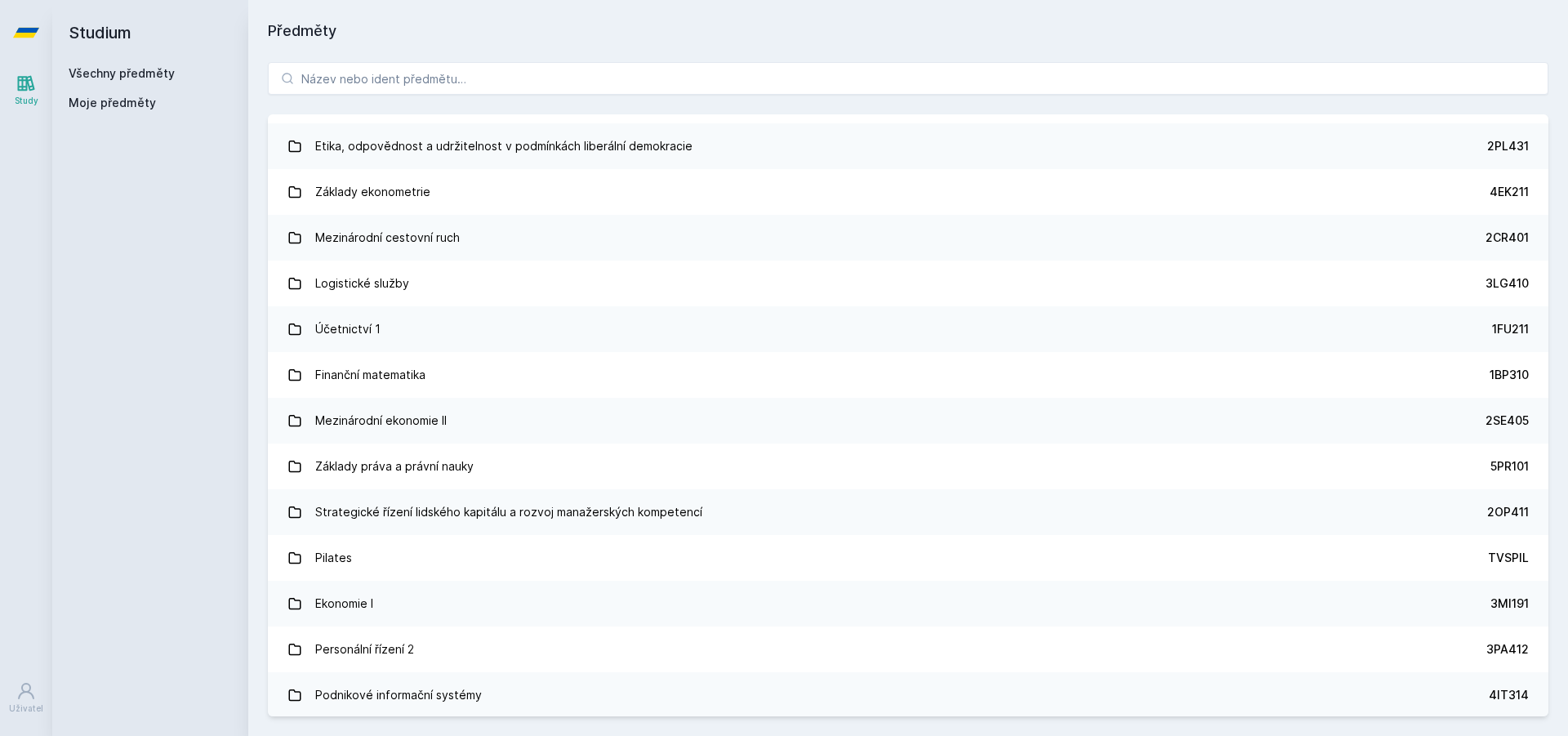
scroll to position [4086, 0]
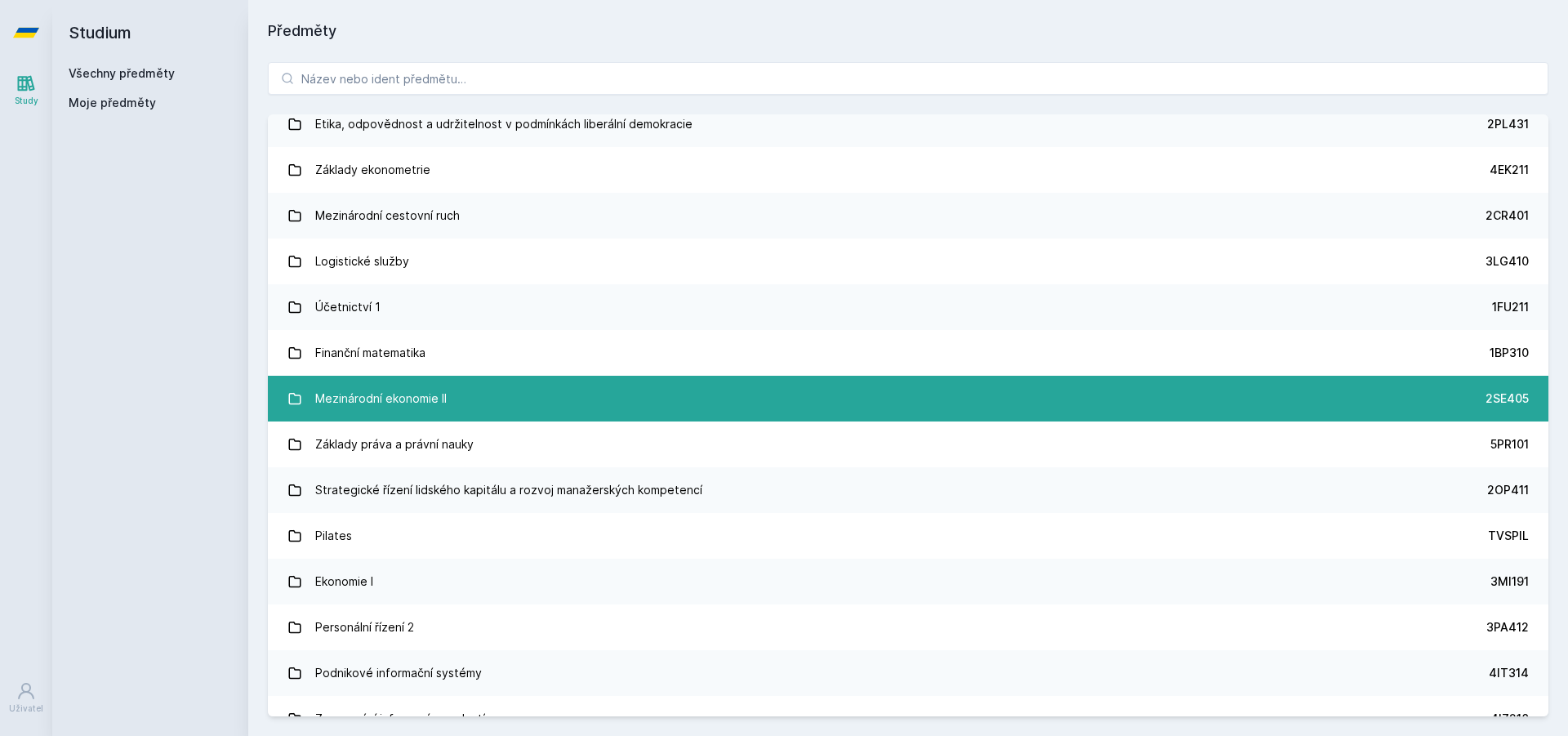
click at [529, 417] on link "Mezinárodní ekonomie II 2SE405" at bounding box center [908, 399] width 1281 height 46
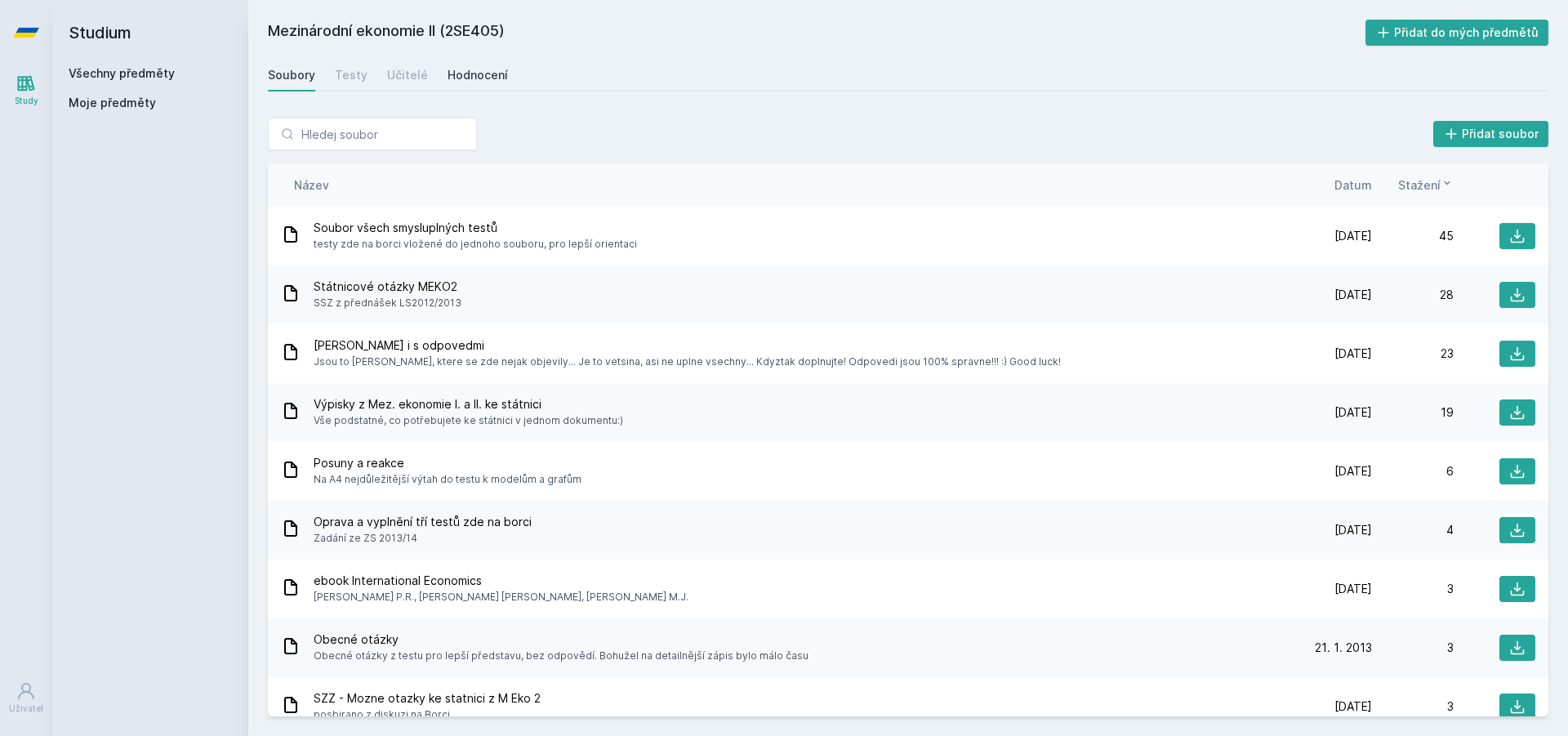
click at [461, 76] on div "Hodnocení" at bounding box center [478, 75] width 60 height 16
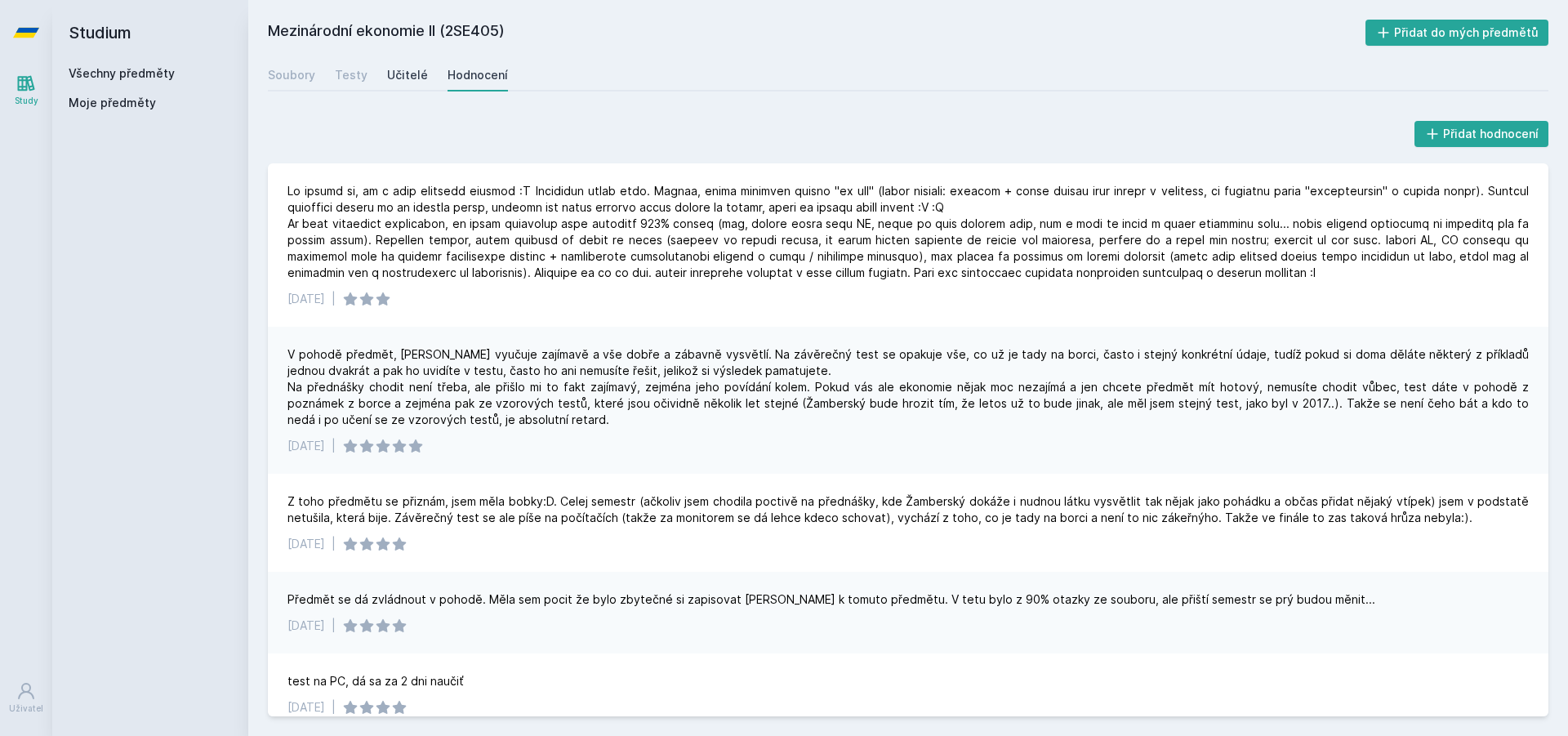
click at [412, 85] on link "Učitelé" at bounding box center [407, 76] width 41 height 33
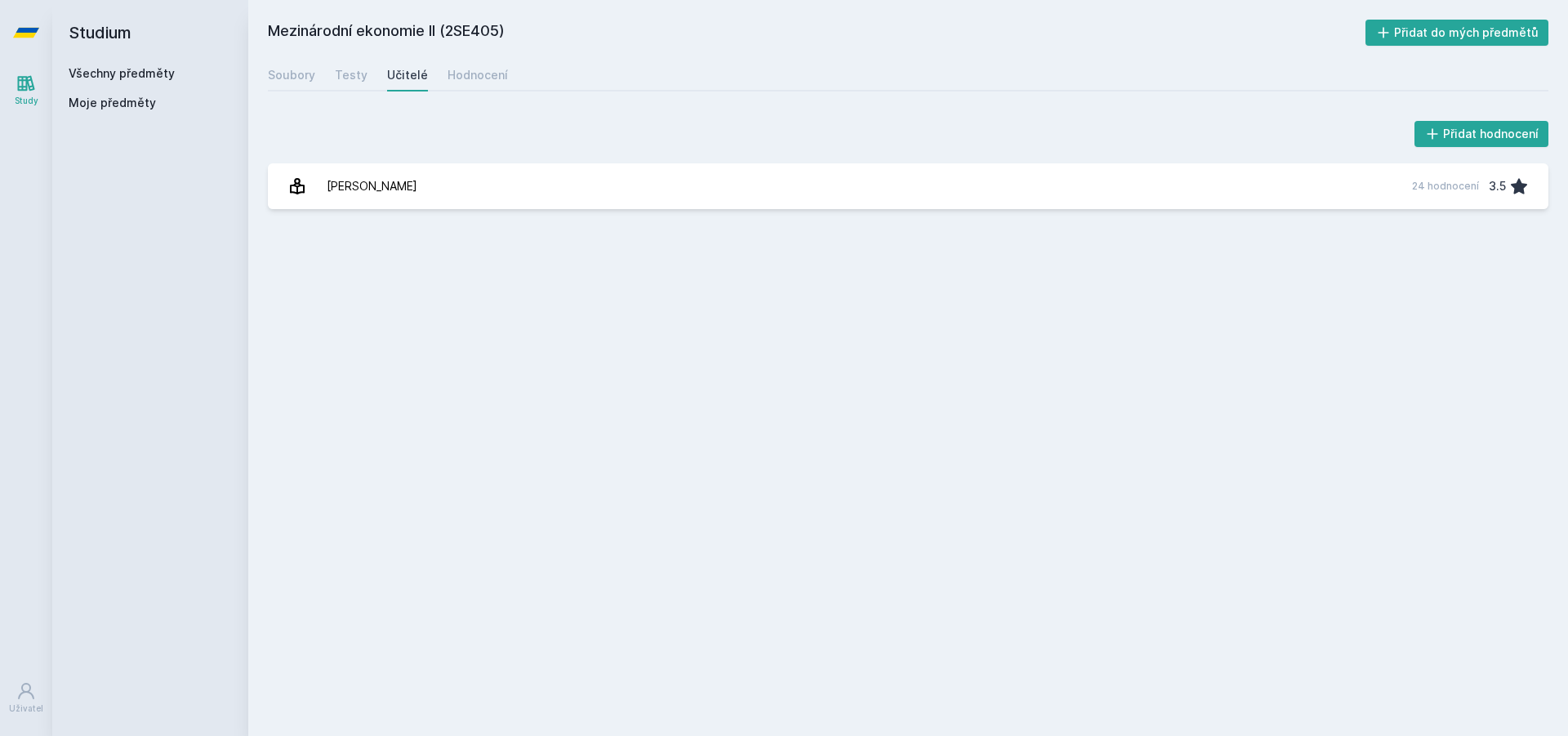
click at [419, 81] on div "Učitelé" at bounding box center [407, 75] width 41 height 16
click at [356, 82] on div "Testy" at bounding box center [351, 75] width 33 height 16
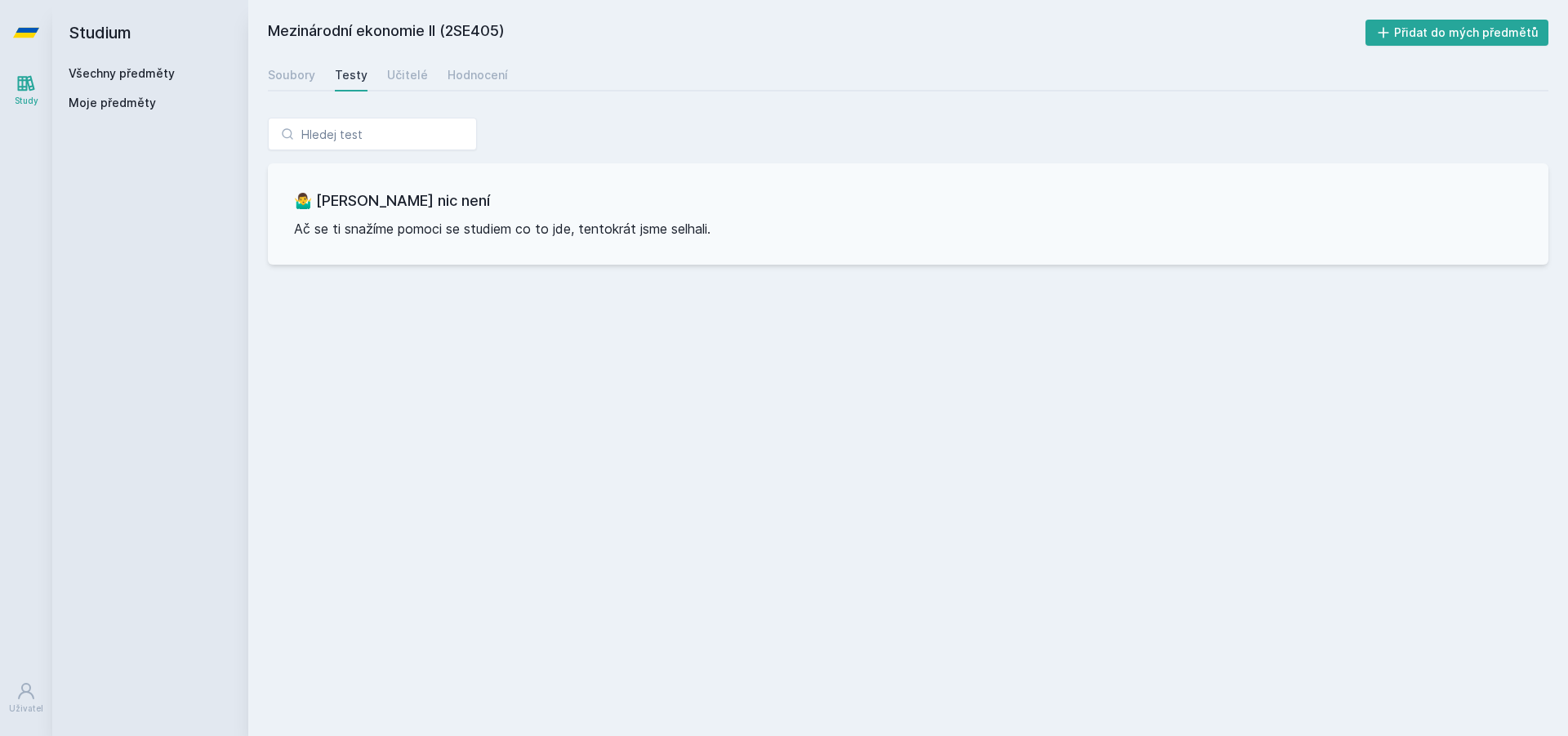
click at [315, 75] on div "Soubory Testy Učitelé Hodnocení" at bounding box center [908, 76] width 1281 height 33
click at [305, 78] on div "Soubory" at bounding box center [292, 75] width 47 height 16
click at [413, 77] on div "Učitelé" at bounding box center [407, 75] width 41 height 16
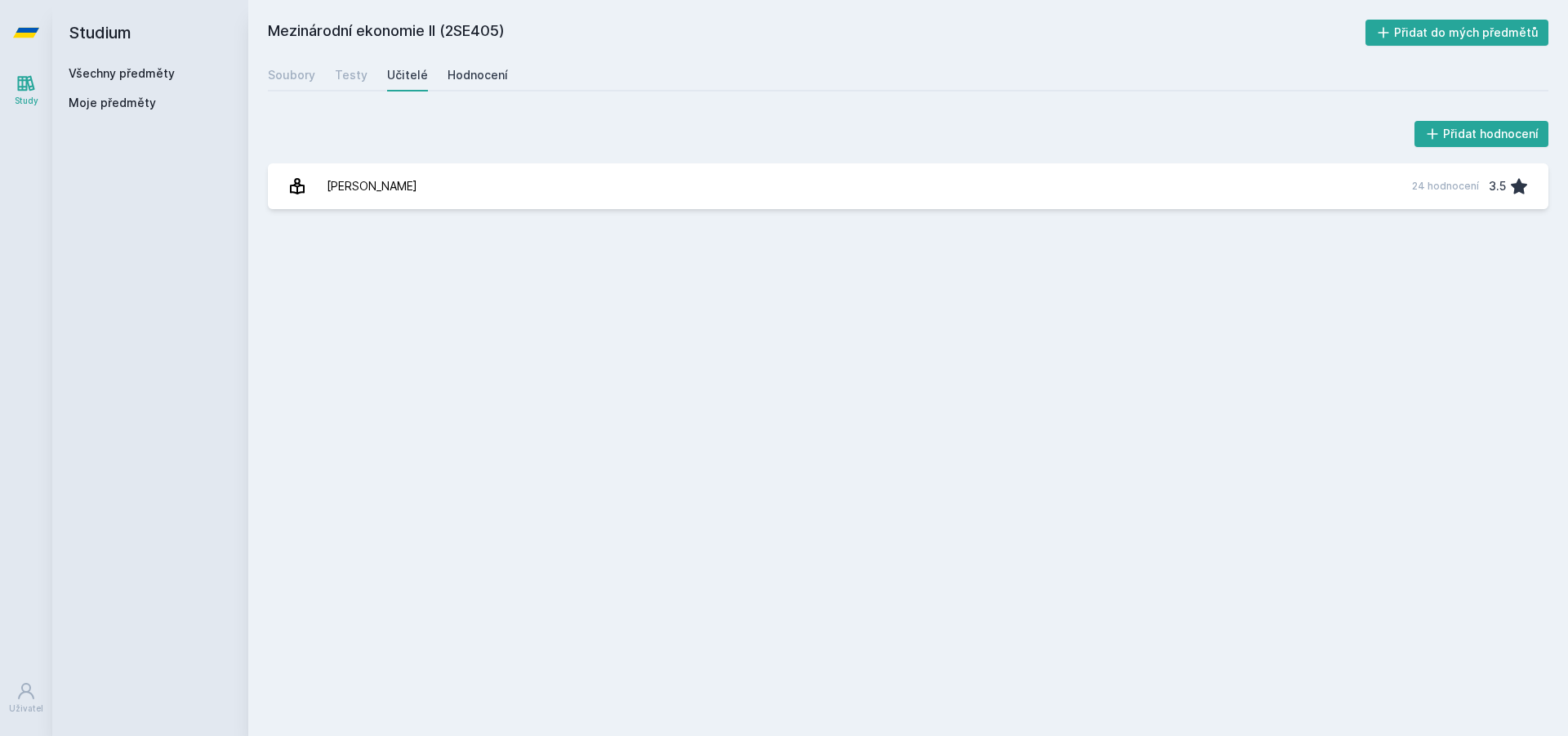
click at [479, 80] on div "Hodnocení" at bounding box center [478, 75] width 60 height 16
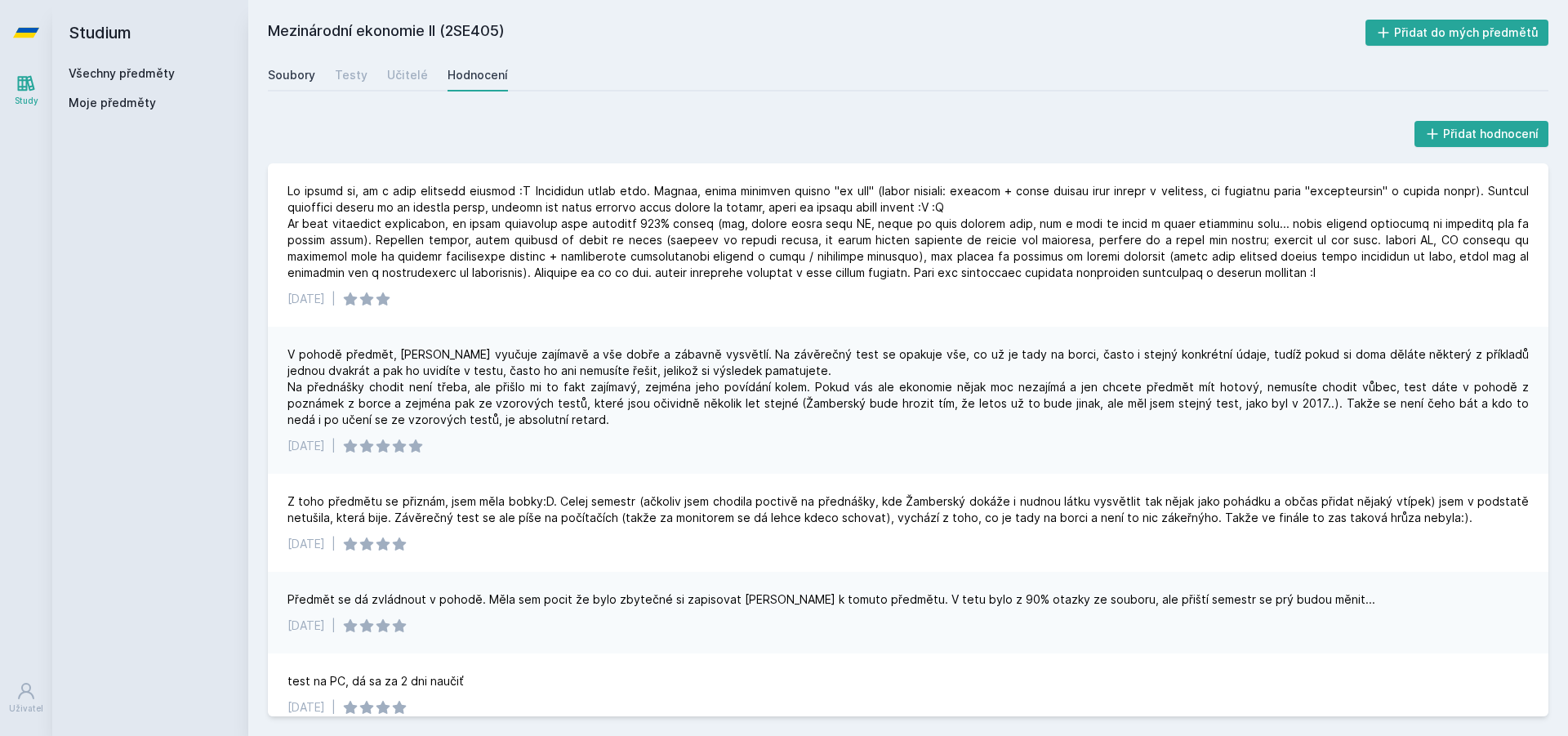
click at [273, 83] on link "Soubory" at bounding box center [292, 76] width 47 height 33
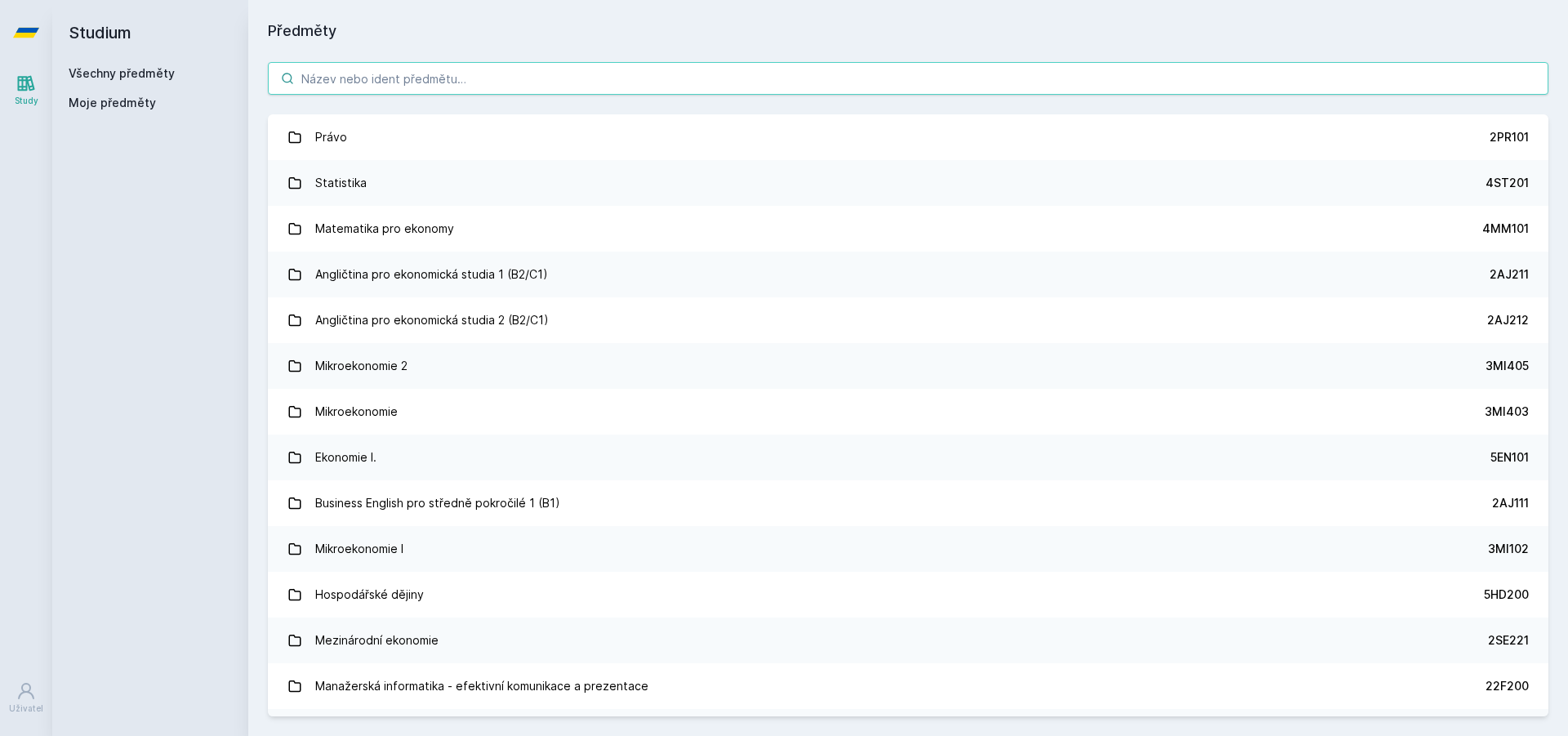
click at [420, 87] on input "search" at bounding box center [908, 78] width 1281 height 33
type input "n"
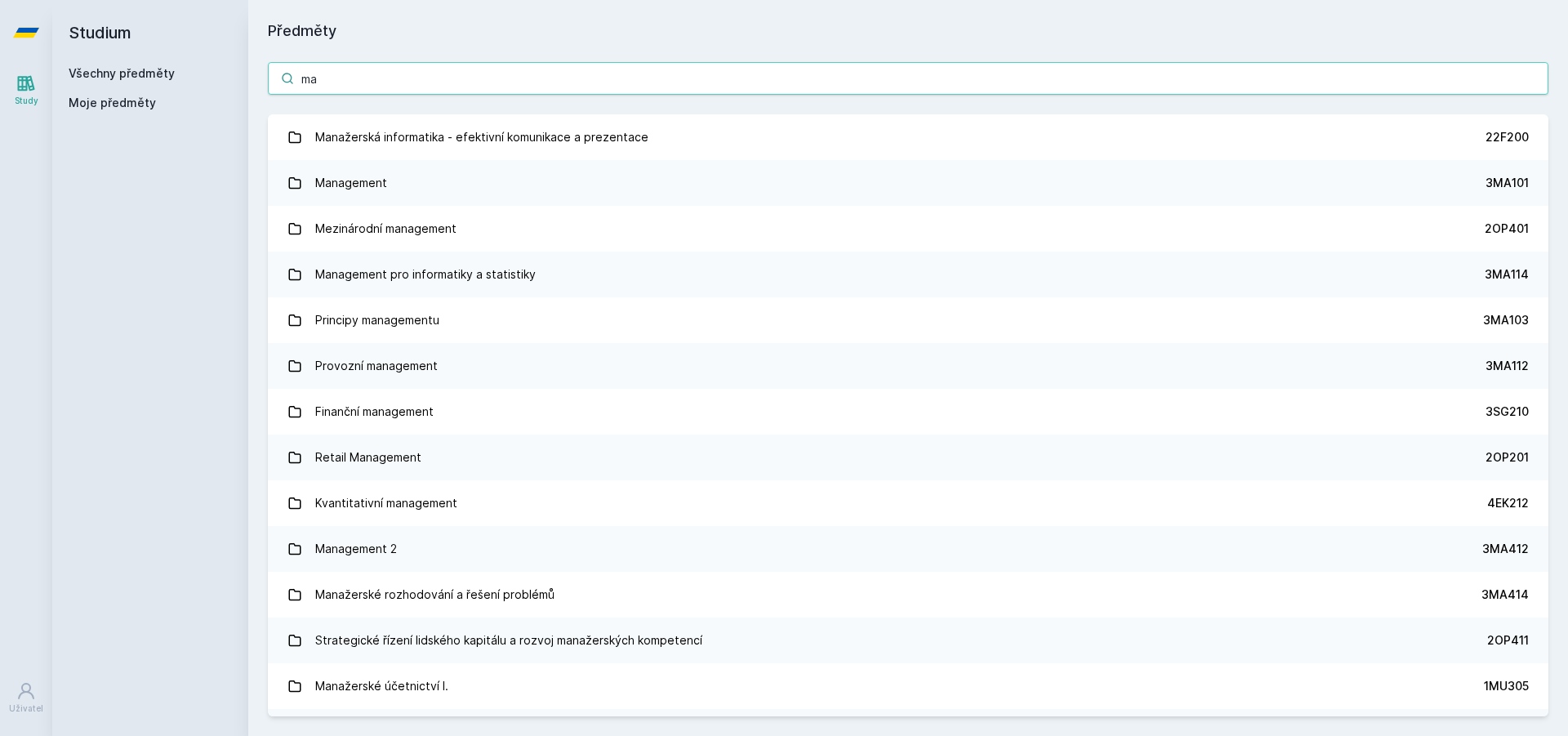
type input "m"
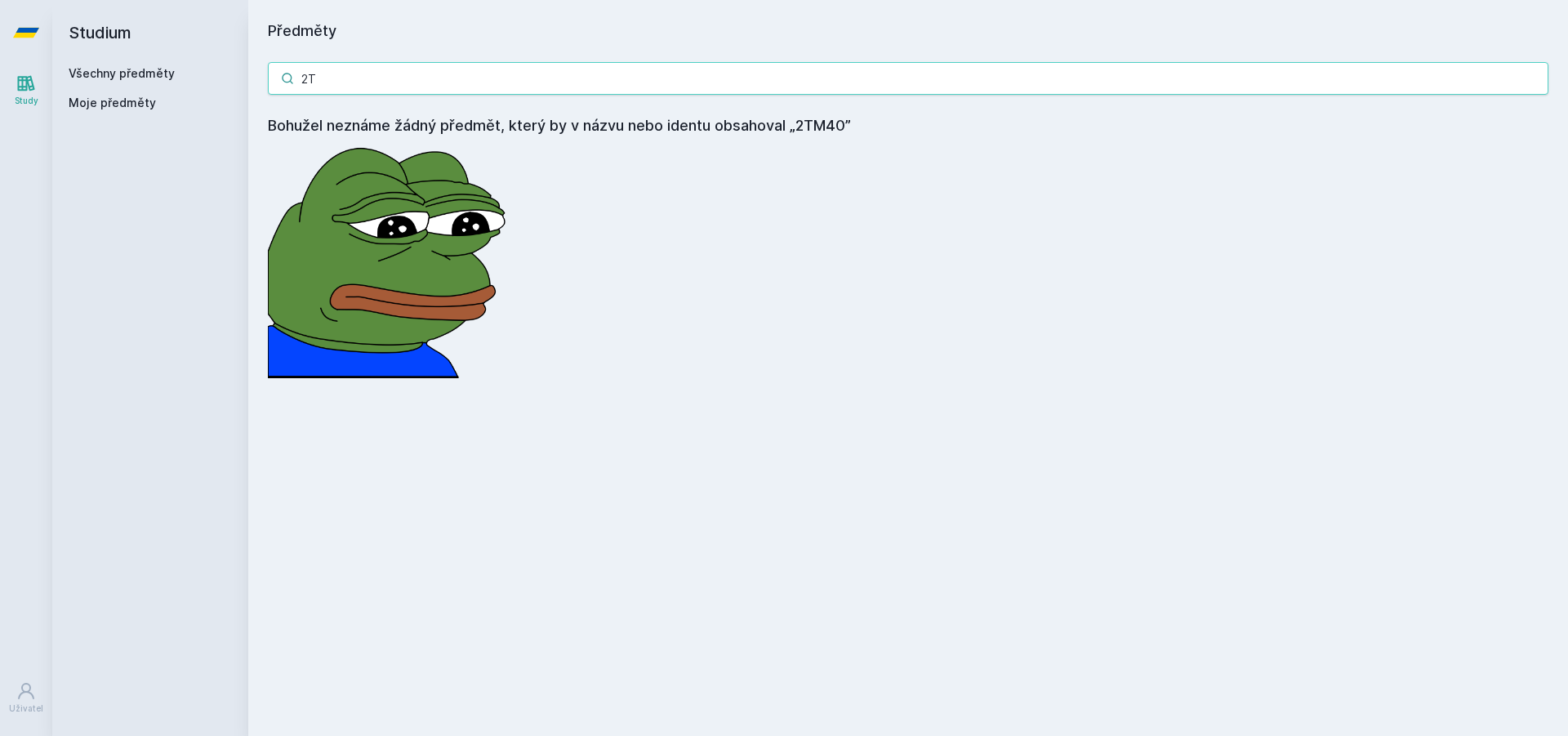
type input "2"
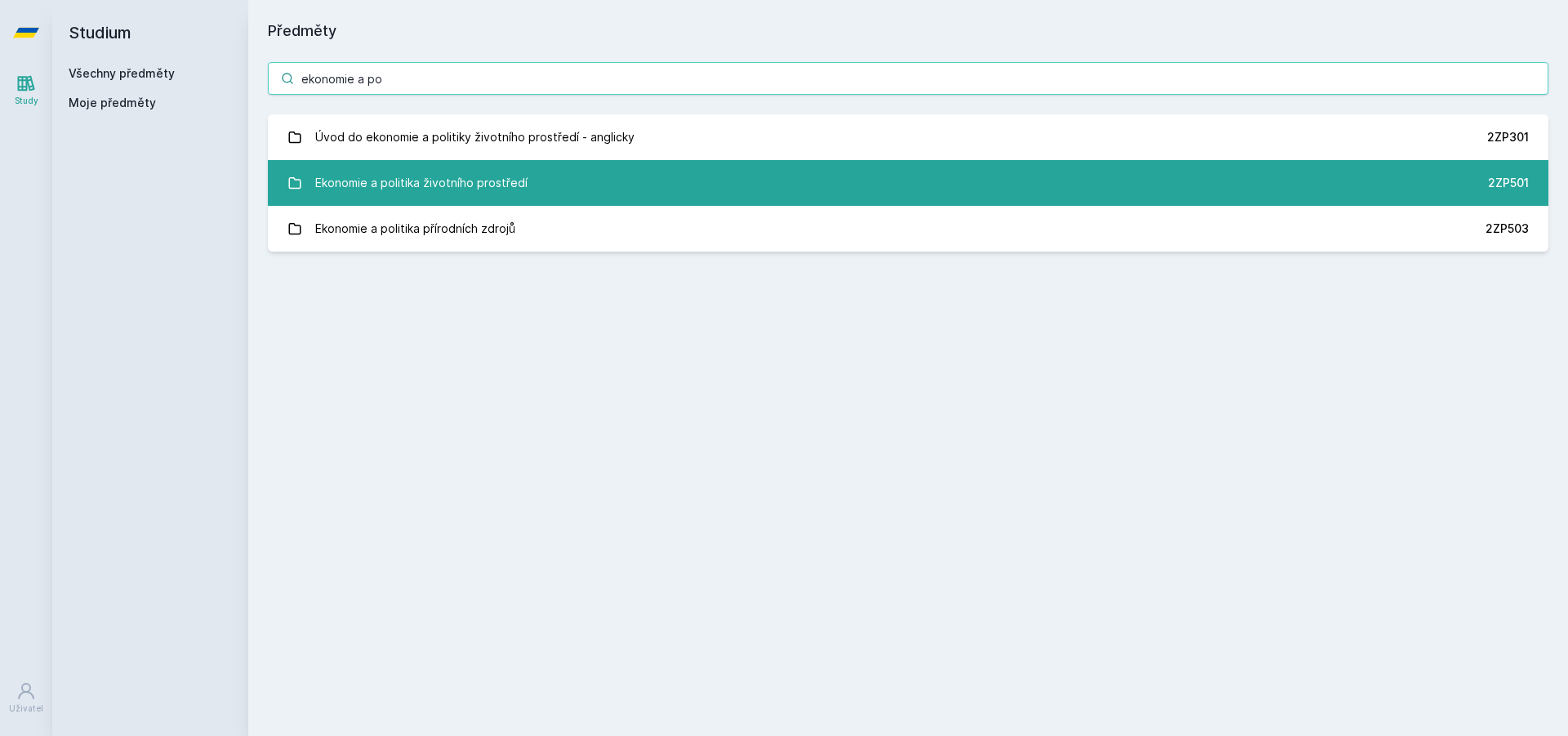
type input "ekonomie a po"
click at [454, 170] on div "Ekonomie a politika životního prostředí" at bounding box center [421, 183] width 212 height 33
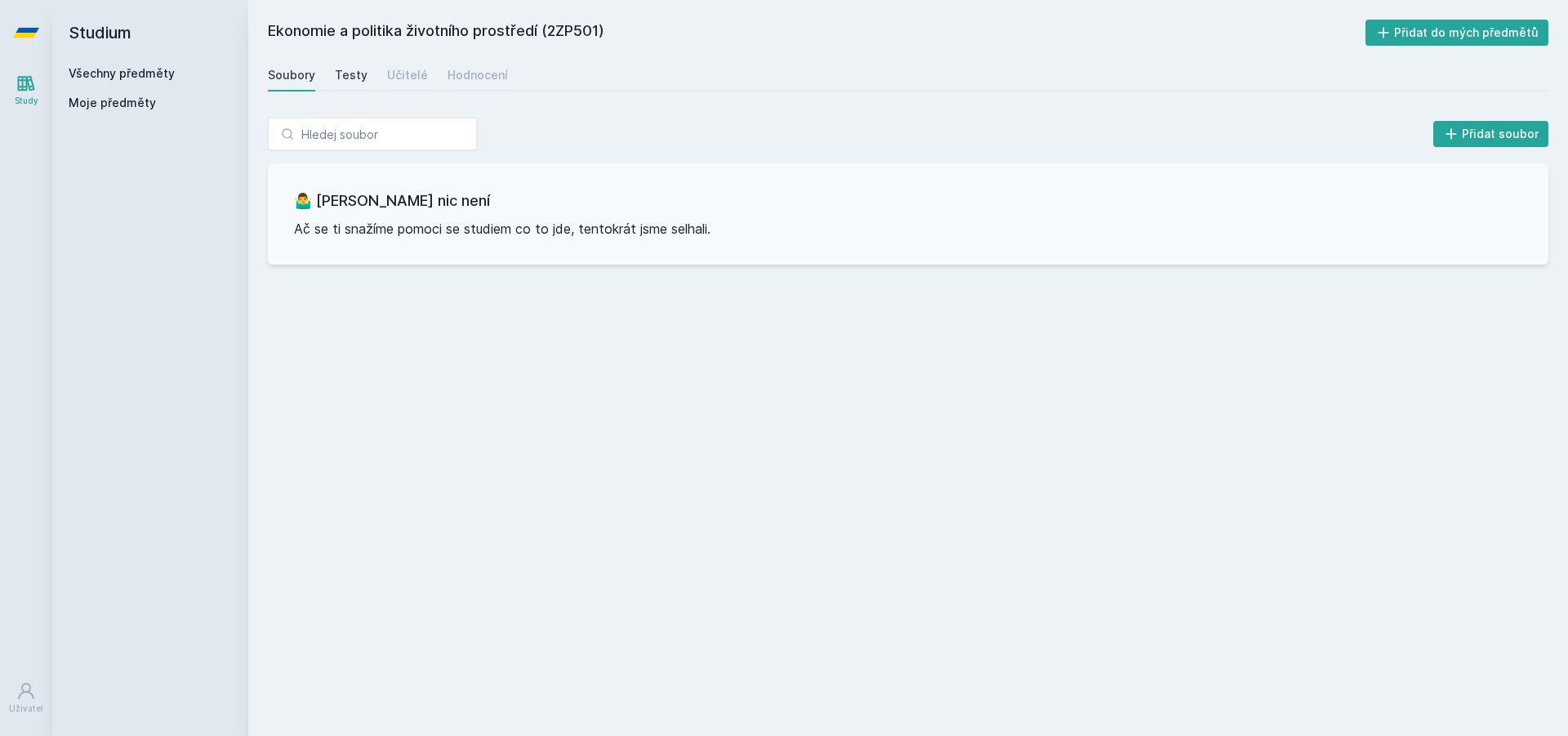
click at [347, 70] on div "Testy" at bounding box center [351, 75] width 33 height 16
click at [390, 78] on div "Učitelé" at bounding box center [407, 75] width 41 height 16
click at [483, 77] on div "Hodnocení" at bounding box center [478, 75] width 60 height 16
click at [408, 78] on div "Učitelé" at bounding box center [407, 75] width 41 height 16
click at [351, 78] on div "Testy" at bounding box center [351, 75] width 33 height 16
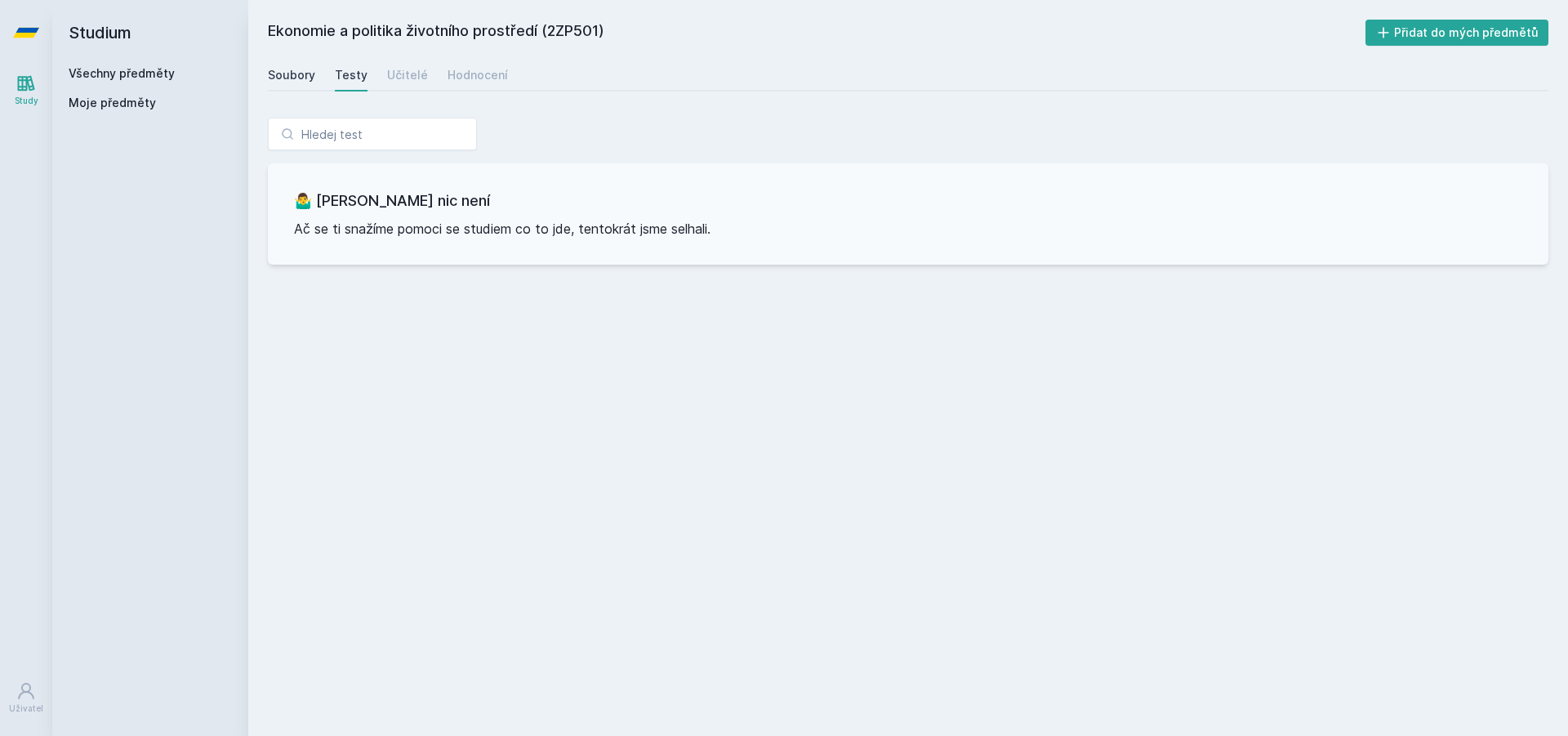
click at [302, 79] on div "Soubory" at bounding box center [292, 75] width 47 height 16
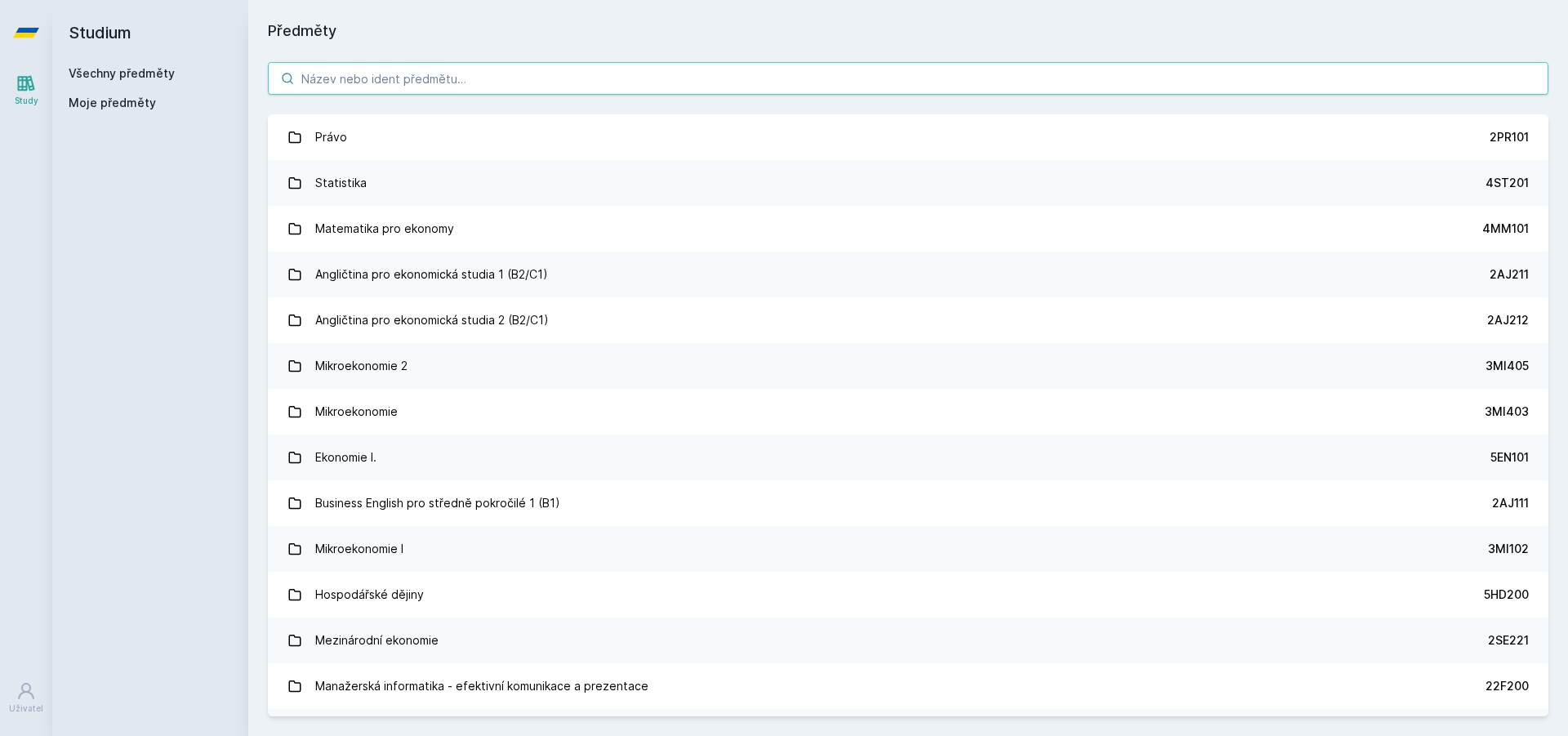
click at [444, 83] on input "search" at bounding box center [908, 78] width 1281 height 33
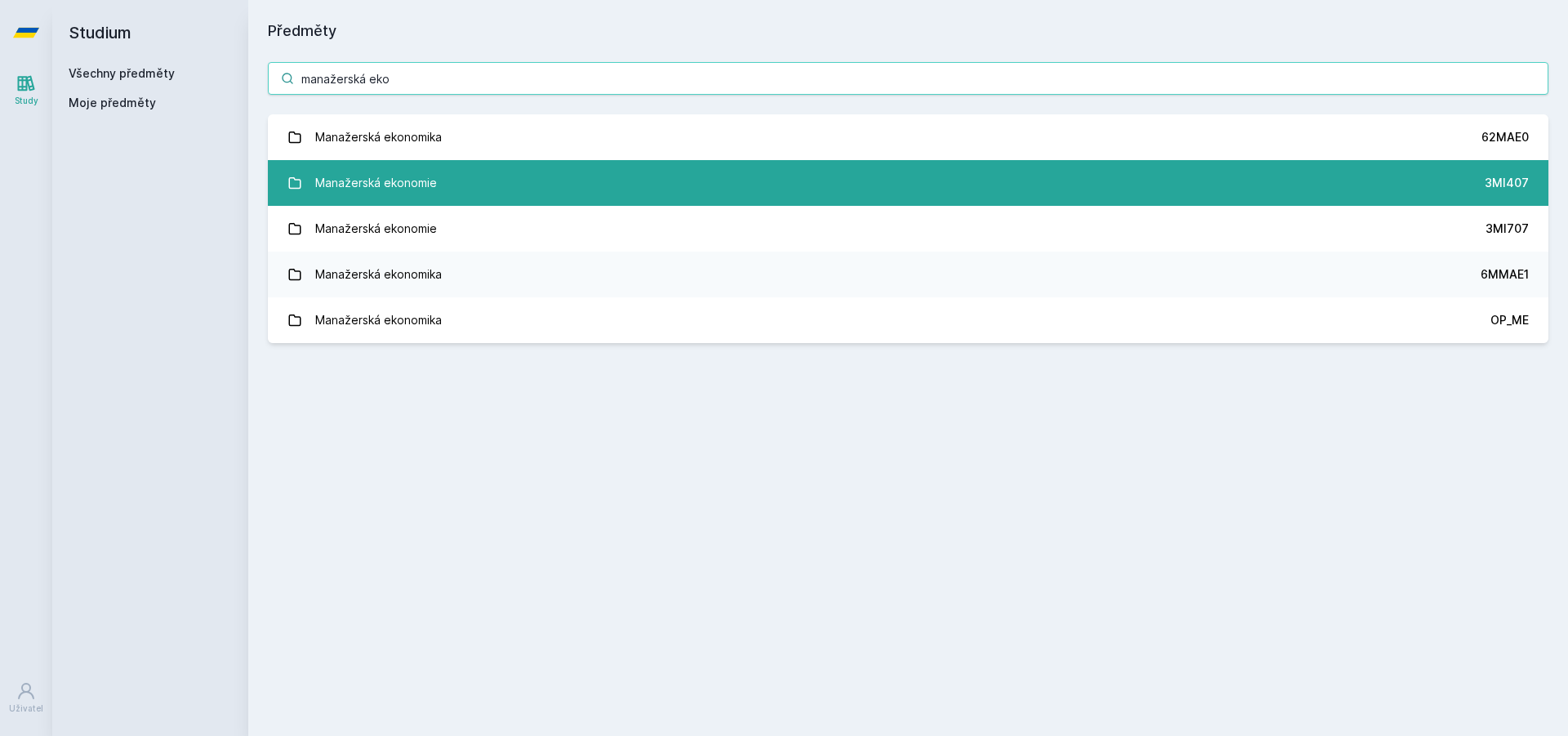
type input "manažerská eko"
click at [388, 196] on div "Manažerská ekonomie" at bounding box center [377, 183] width 122 height 33
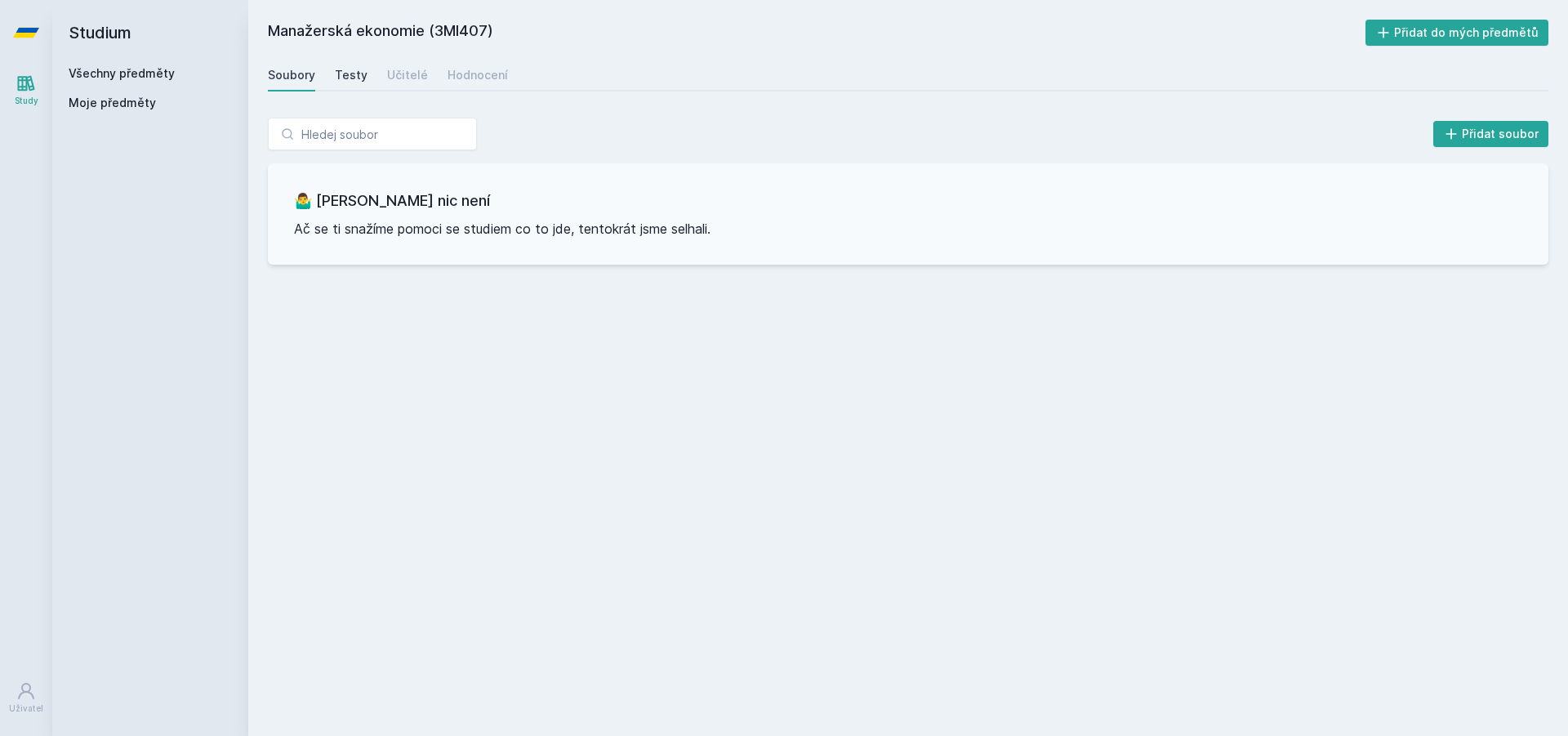
click at [347, 67] on div "Testy" at bounding box center [351, 75] width 33 height 16
click at [398, 69] on div "Učitelé" at bounding box center [407, 75] width 41 height 16
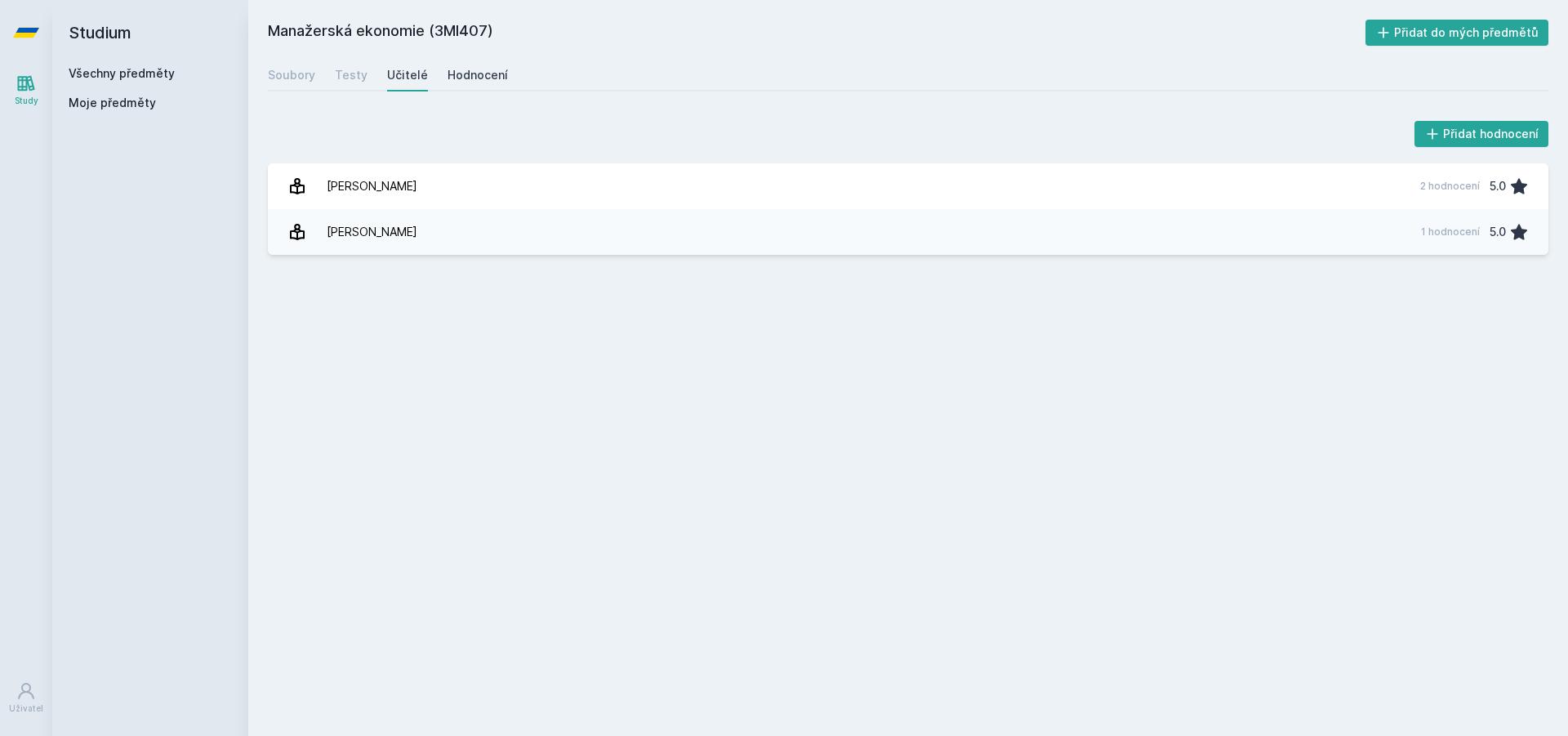
click at [486, 81] on div "Hodnocení" at bounding box center [478, 75] width 60 height 16
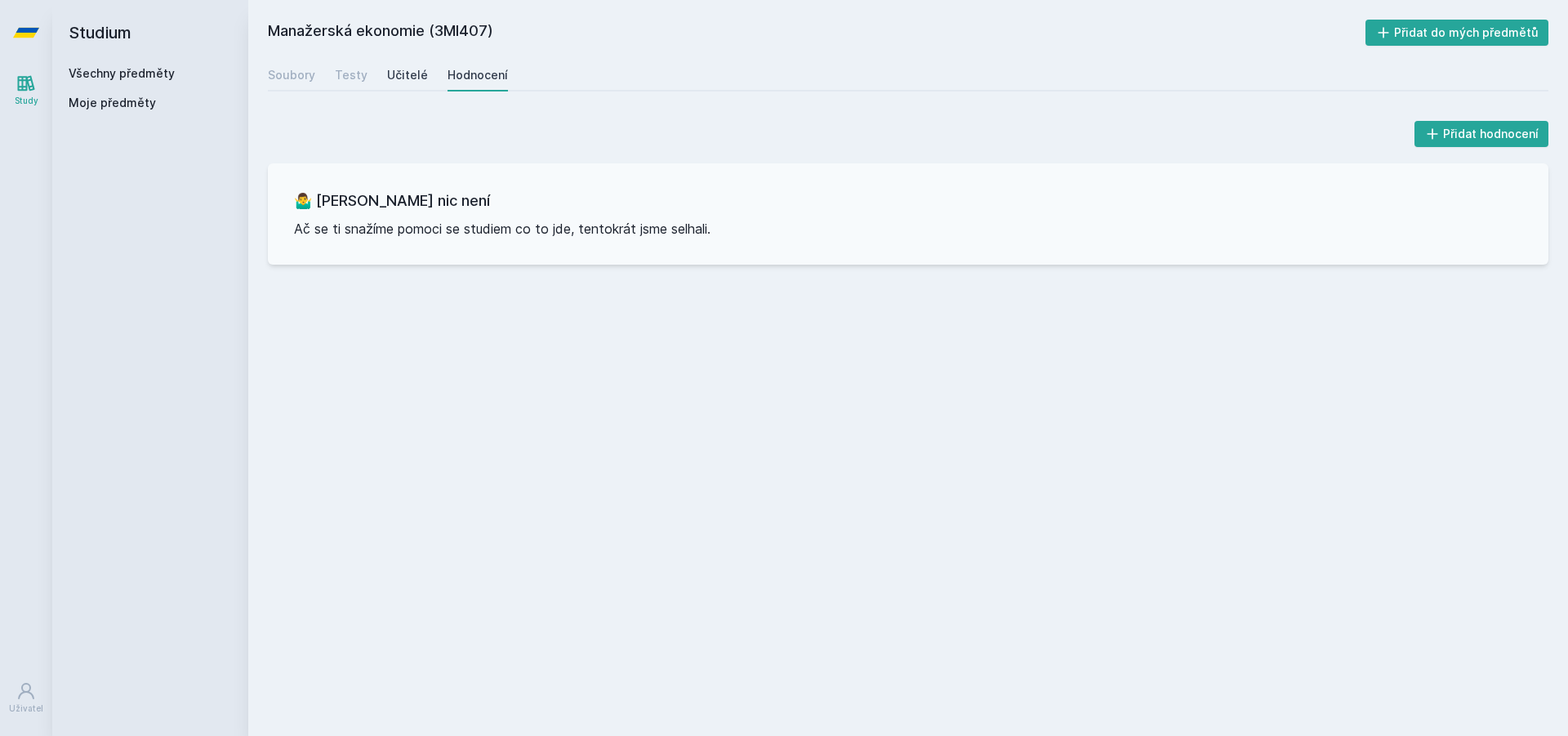
click at [407, 75] on div "Učitelé" at bounding box center [407, 75] width 41 height 16
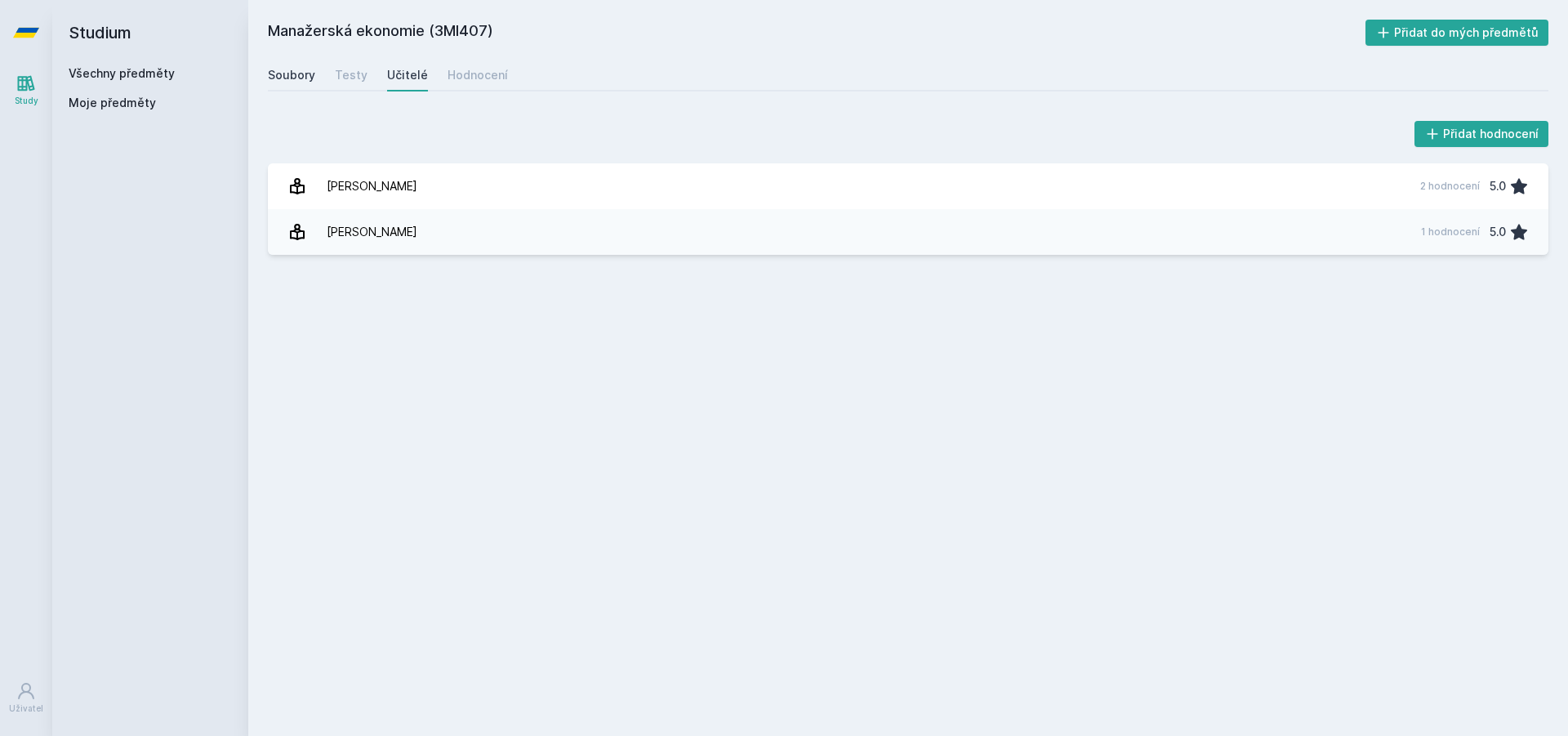
click at [297, 78] on div "Soubory" at bounding box center [292, 75] width 47 height 16
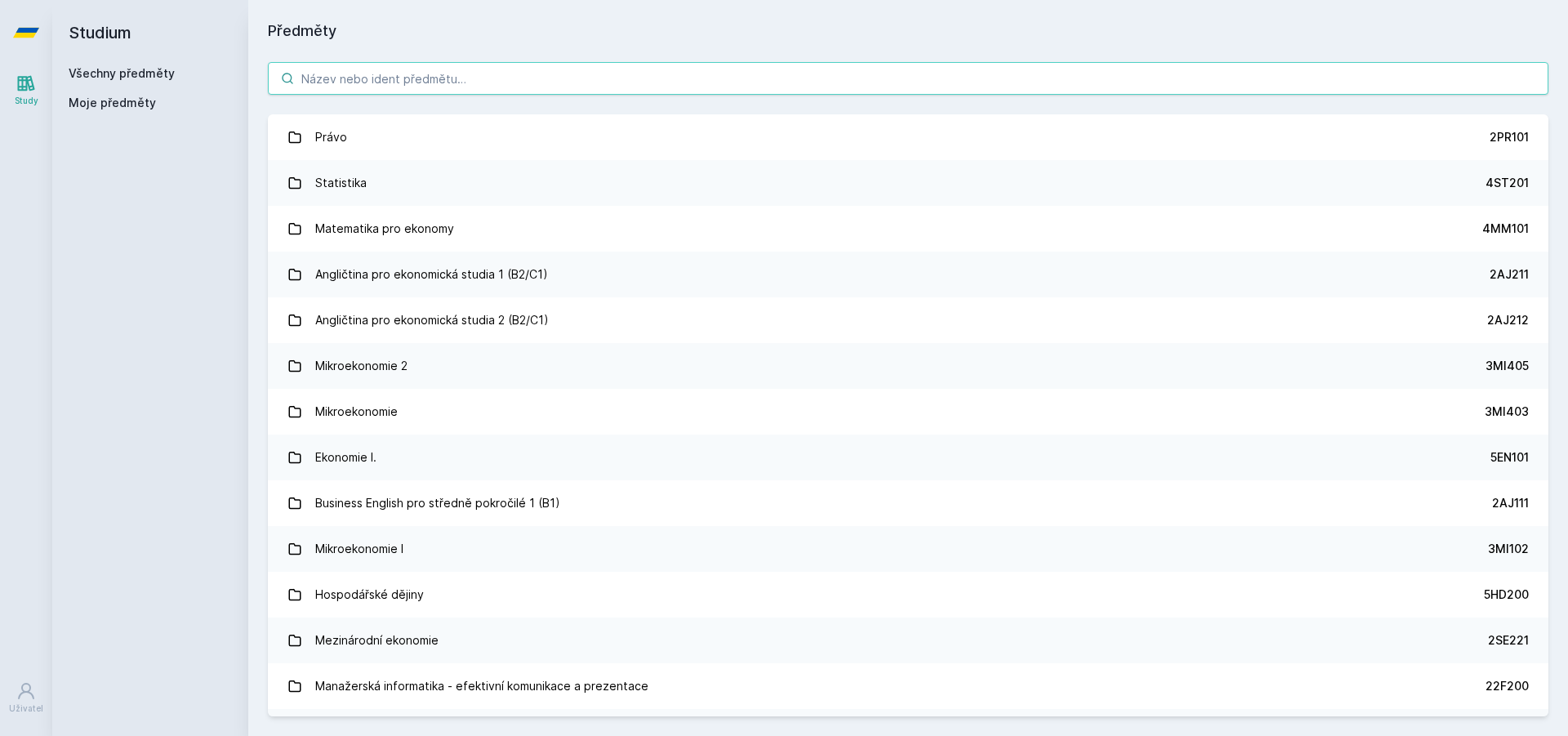
click at [346, 89] on input "search" at bounding box center [908, 78] width 1281 height 33
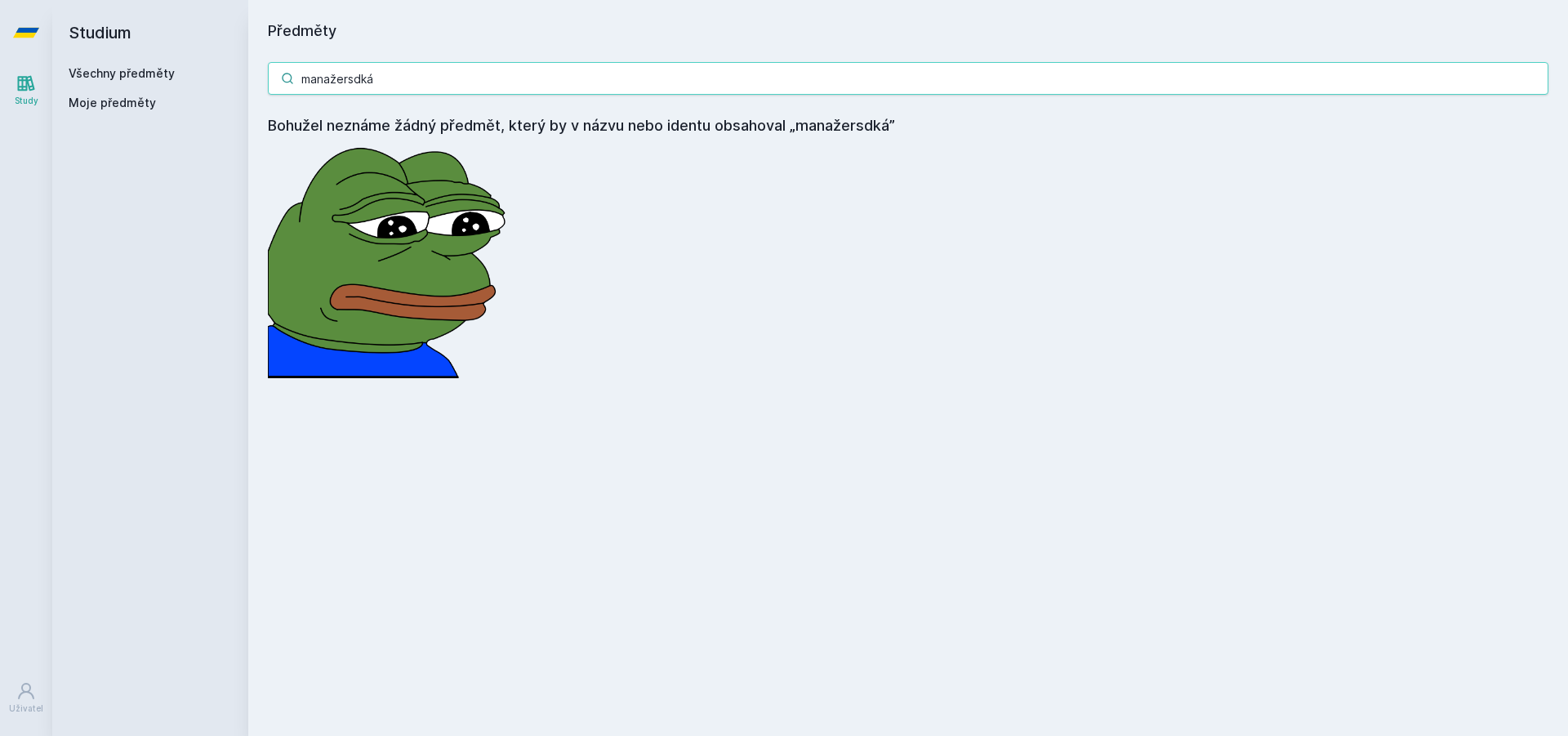
click at [359, 81] on input "manažersdká" at bounding box center [908, 78] width 1281 height 33
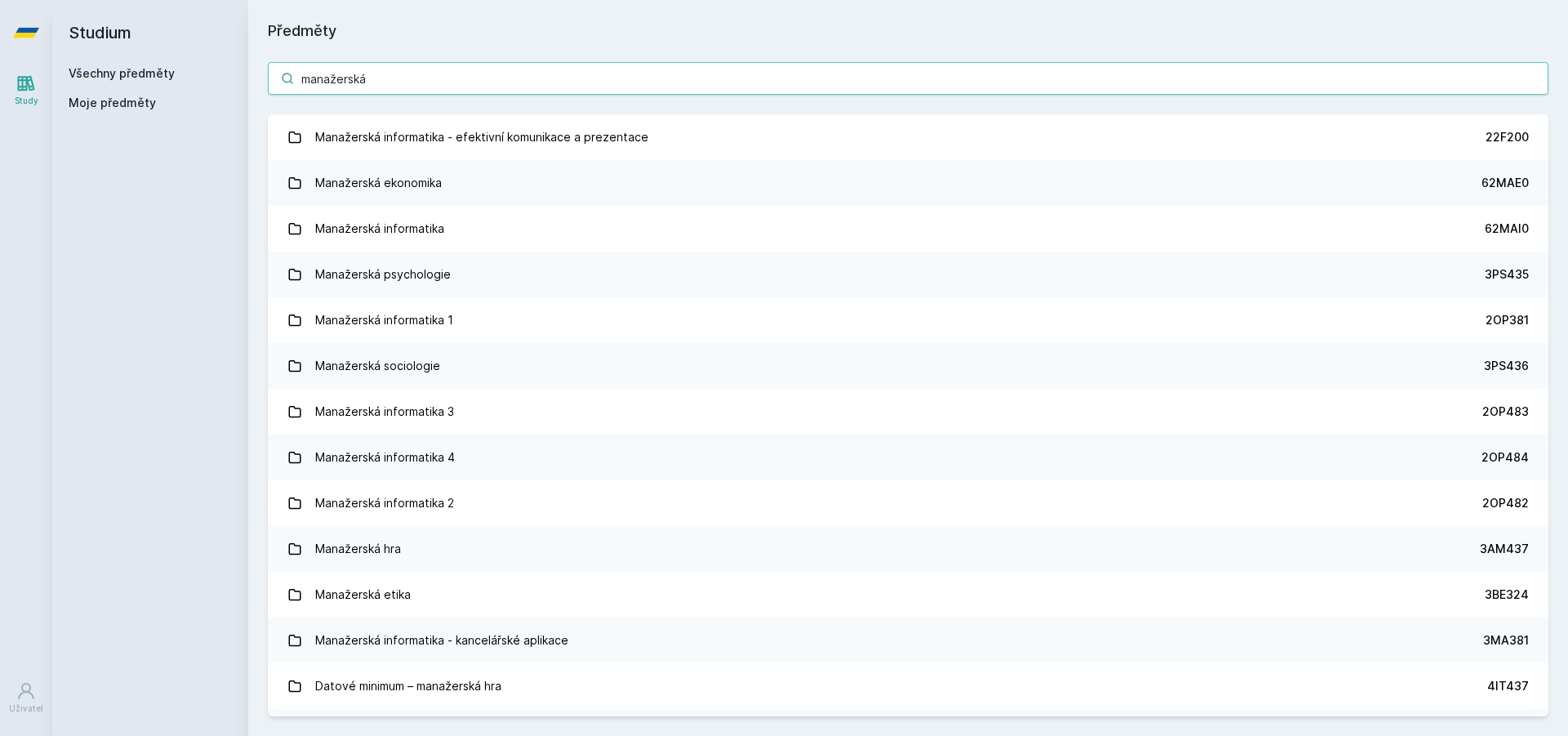
click at [409, 88] on input "manažerská" at bounding box center [908, 78] width 1281 height 33
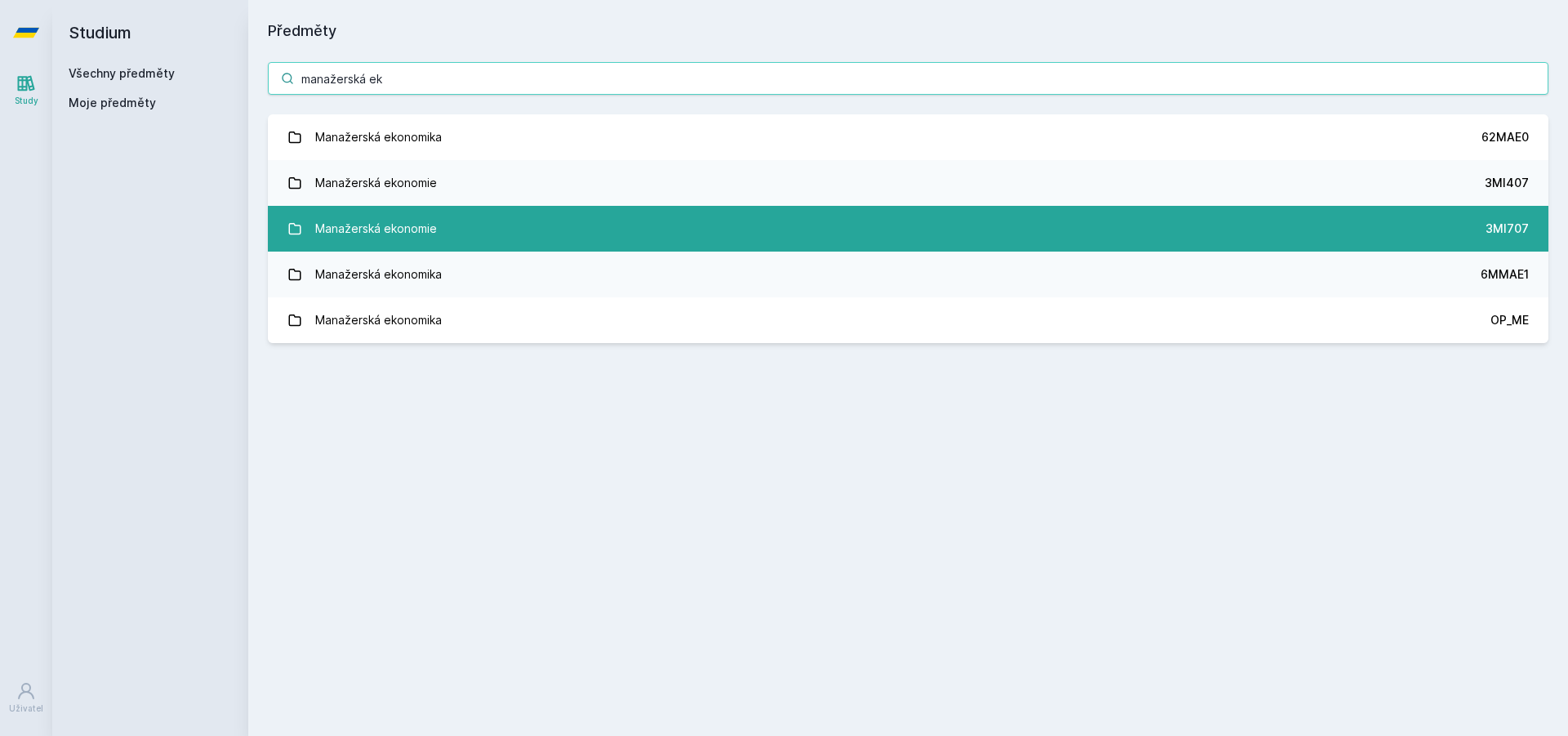
type input "manažerská ek"
click at [500, 223] on link "Manažerská ekonomie 3MI707" at bounding box center [908, 229] width 1281 height 46
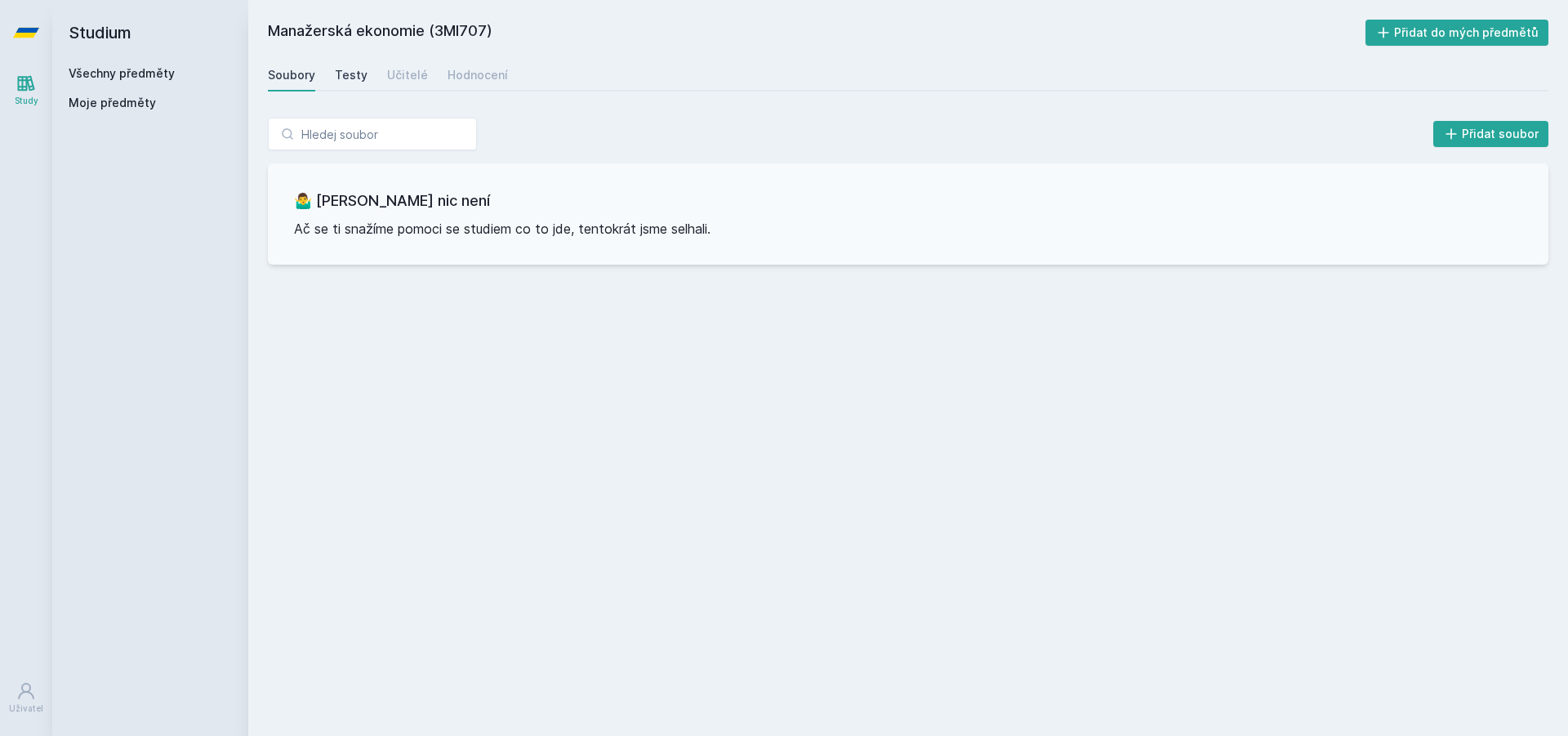
click at [353, 76] on div "Testy" at bounding box center [351, 75] width 33 height 16
click at [397, 82] on div "Učitelé" at bounding box center [407, 75] width 41 height 16
click at [459, 82] on div "Hodnocení" at bounding box center [478, 75] width 60 height 16
